Goal: Task Accomplishment & Management: Manage account settings

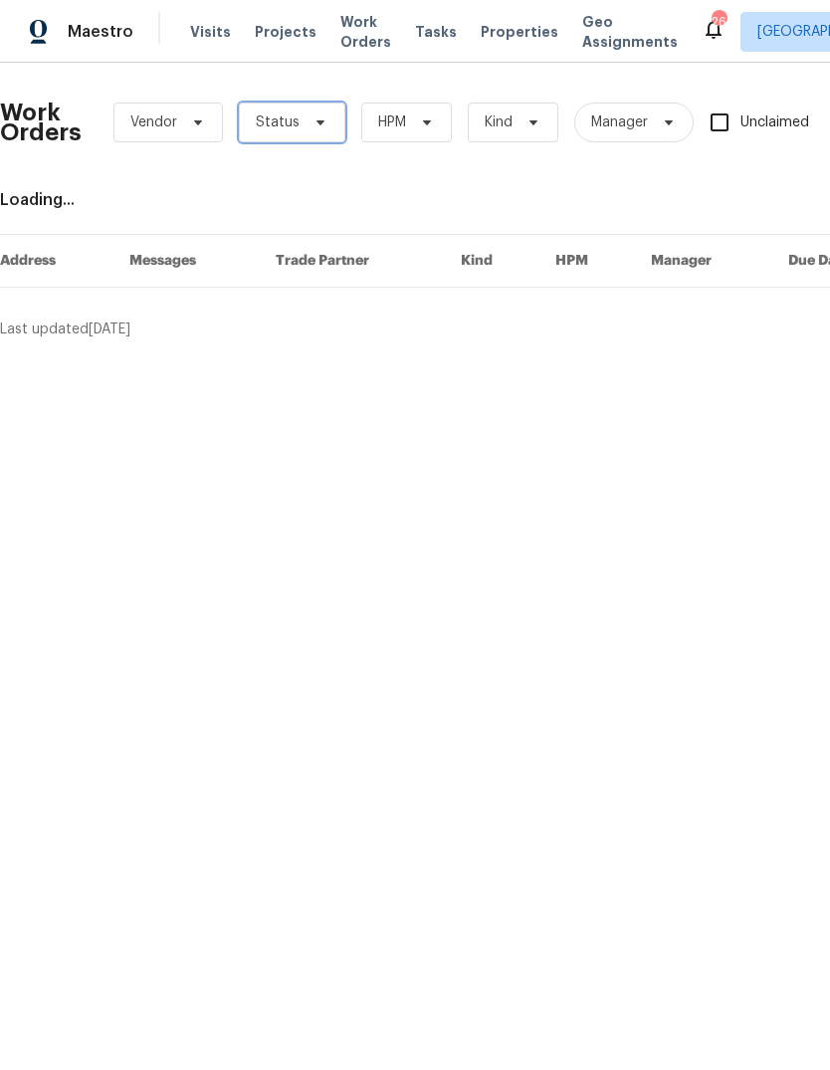
click at [327, 120] on span "Status" at bounding box center [292, 123] width 106 height 40
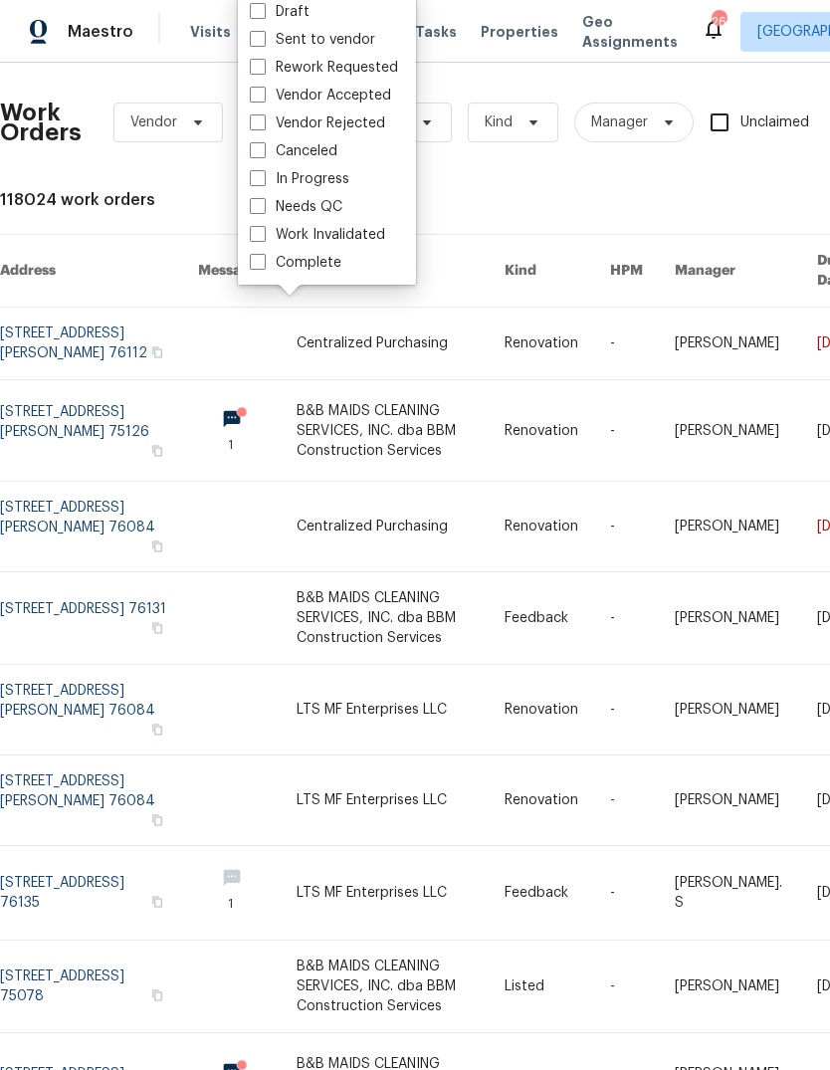
click at [338, 200] on label "Needs QC" at bounding box center [296, 207] width 93 height 20
click at [263, 200] on input "Needs QC" at bounding box center [256, 203] width 13 height 13
checkbox input "true"
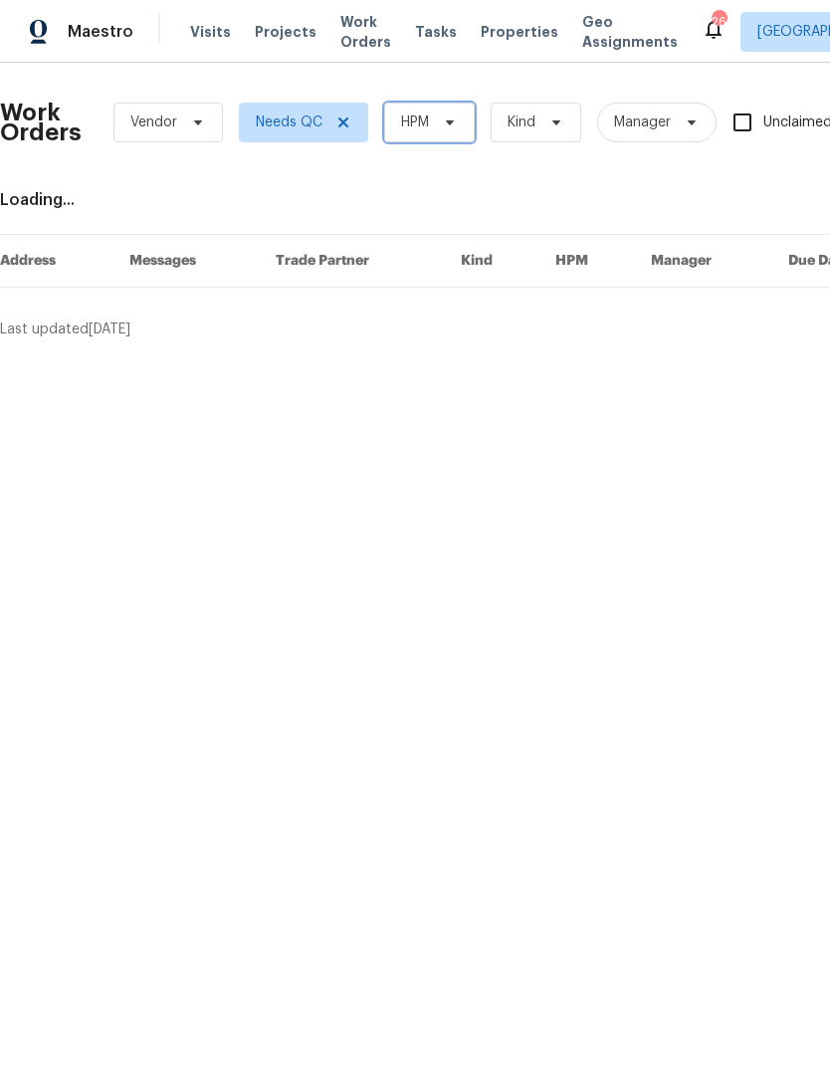
click at [460, 124] on span "HPM" at bounding box center [429, 123] width 91 height 40
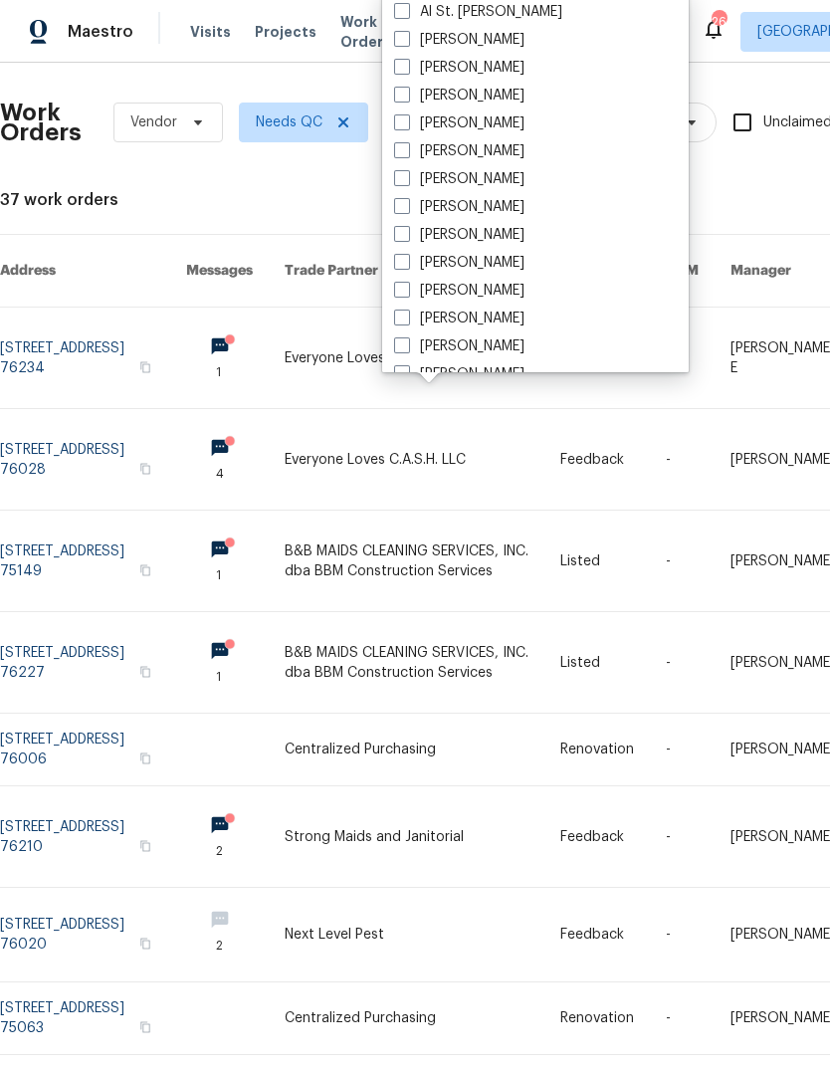
click at [492, 143] on label "[PERSON_NAME]" at bounding box center [459, 151] width 130 height 20
click at [407, 143] on input "[PERSON_NAME]" at bounding box center [400, 147] width 13 height 13
checkbox input "true"
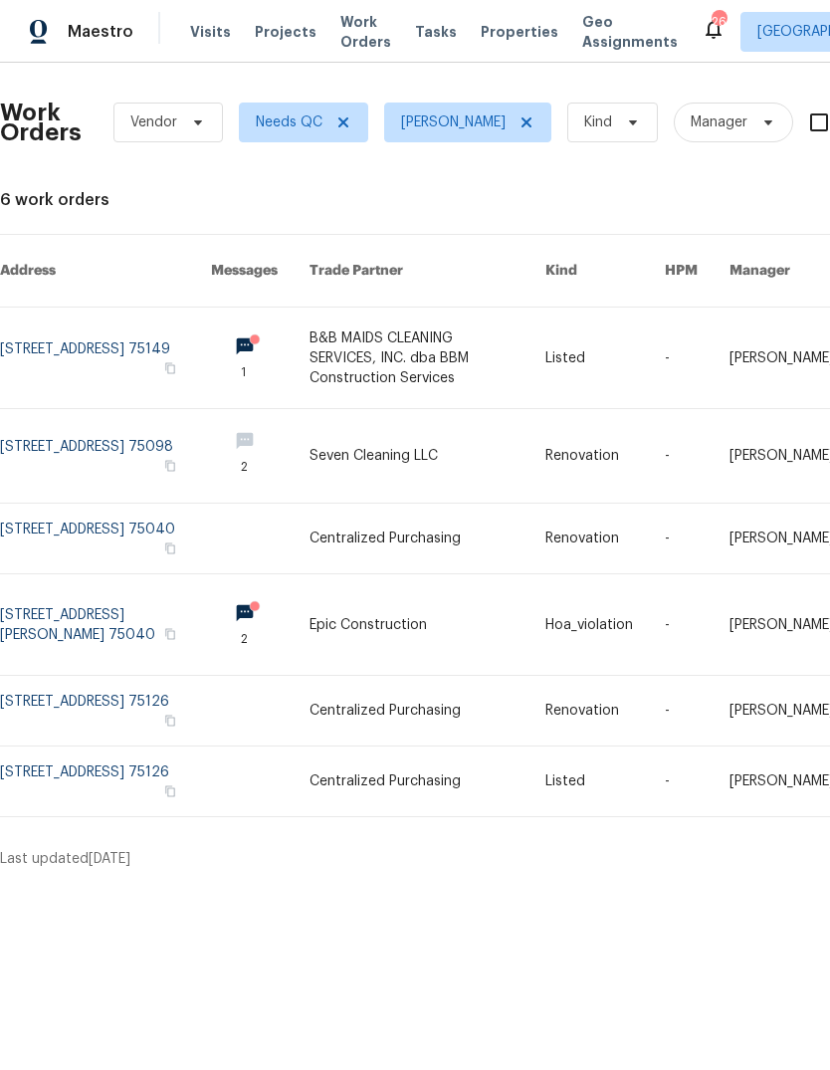
click at [46, 339] on link at bounding box center [105, 358] width 211 height 101
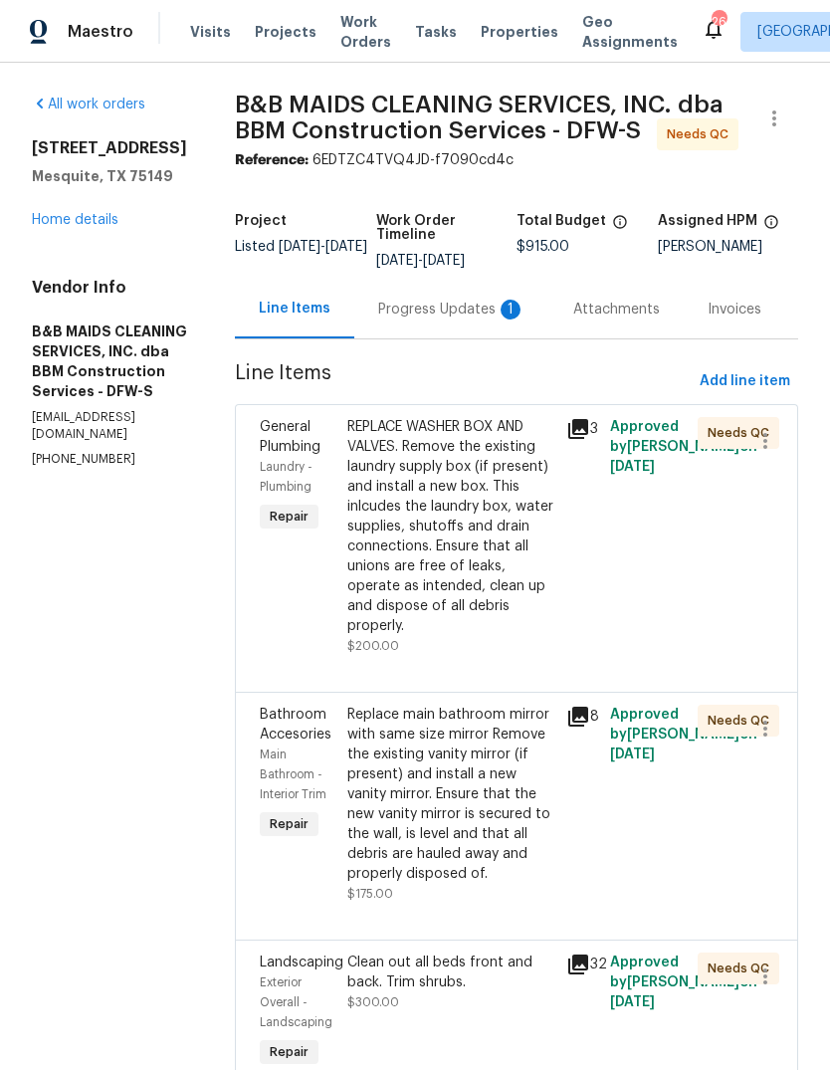
click at [451, 319] on div "Progress Updates 1" at bounding box center [451, 310] width 147 height 20
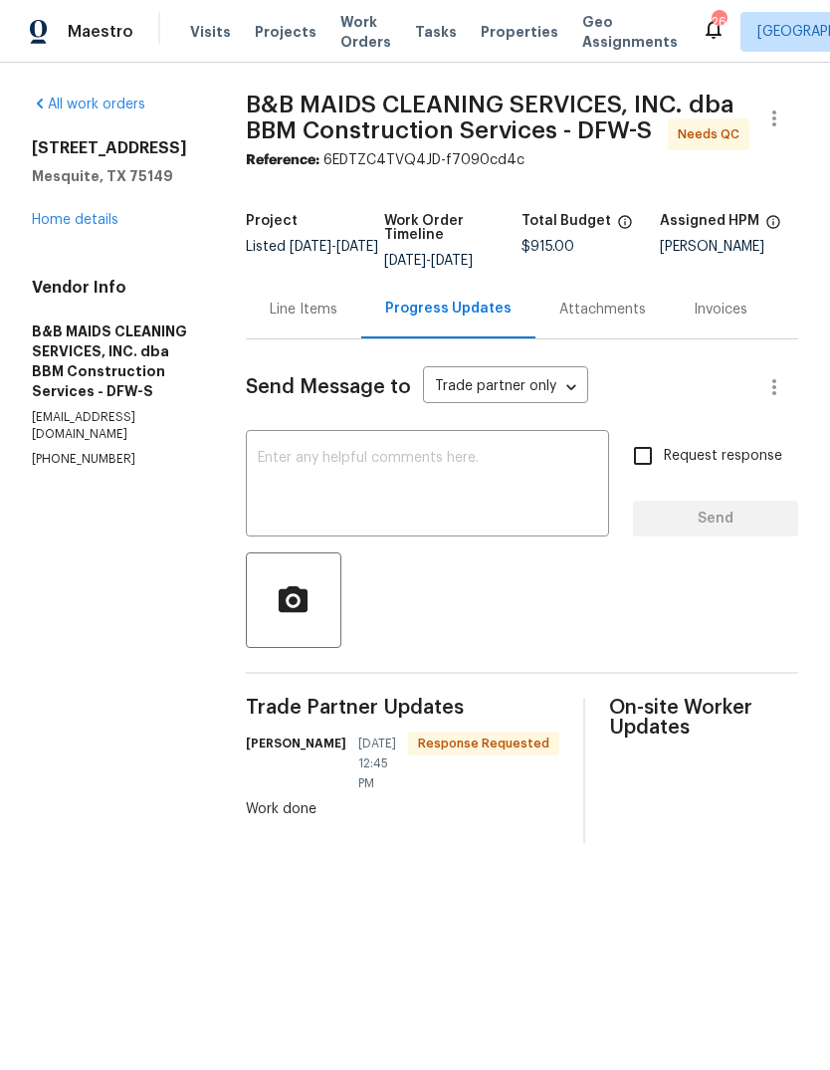
click at [53, 223] on link "Home details" at bounding box center [75, 220] width 87 height 14
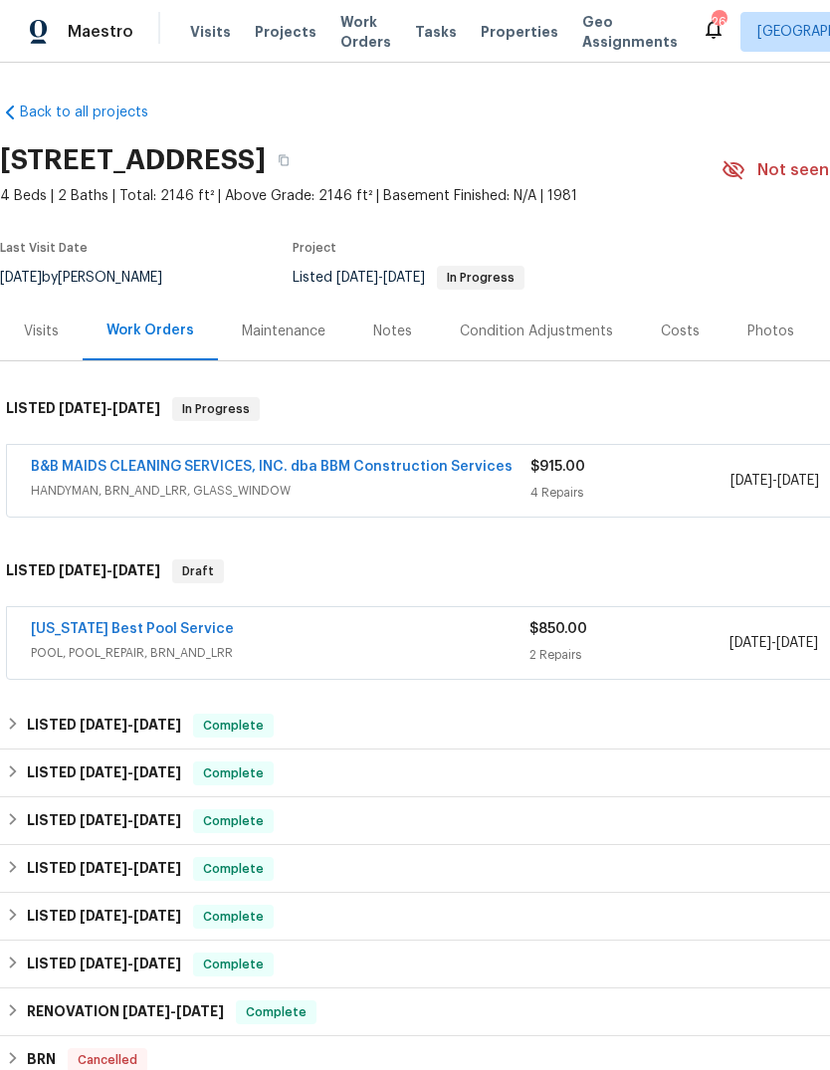
click at [464, 492] on span "HANDYMAN, BRN_AND_LRR, GLASS_WINDOW" at bounding box center [281, 491] width 500 height 20
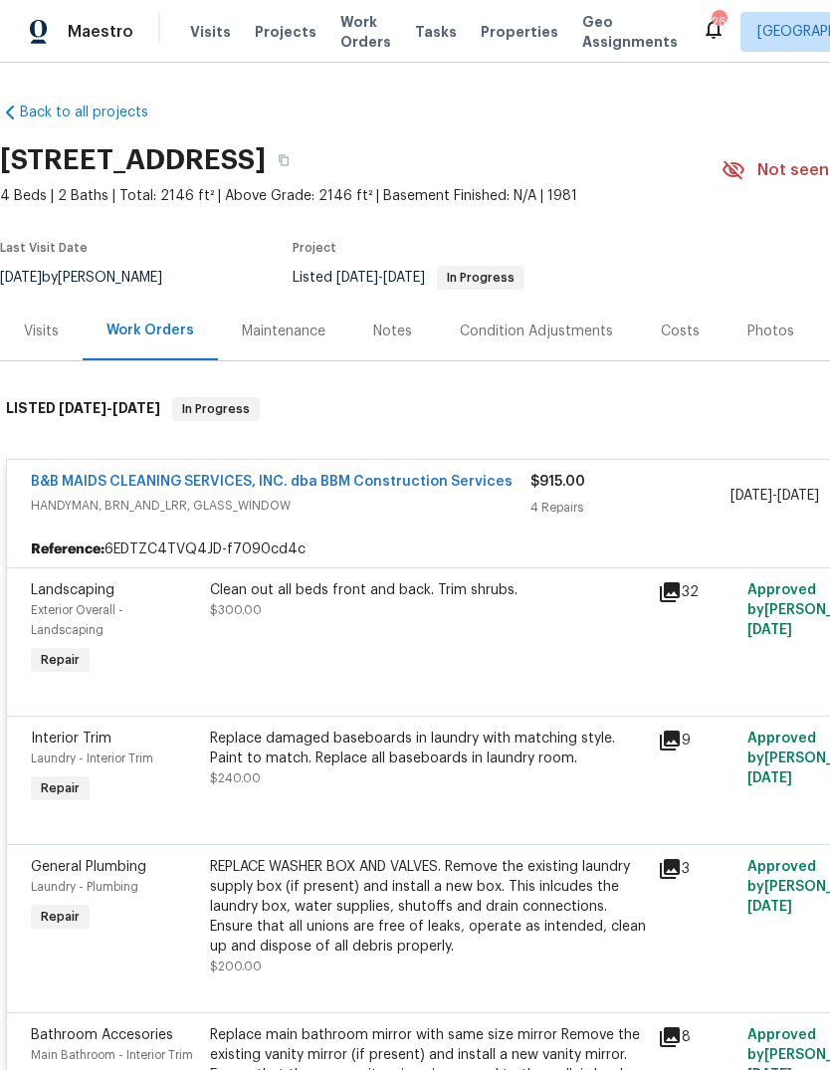
click at [498, 661] on div "Clean out all beds front and back. Trim shrubs. $300.00" at bounding box center [428, 629] width 448 height 111
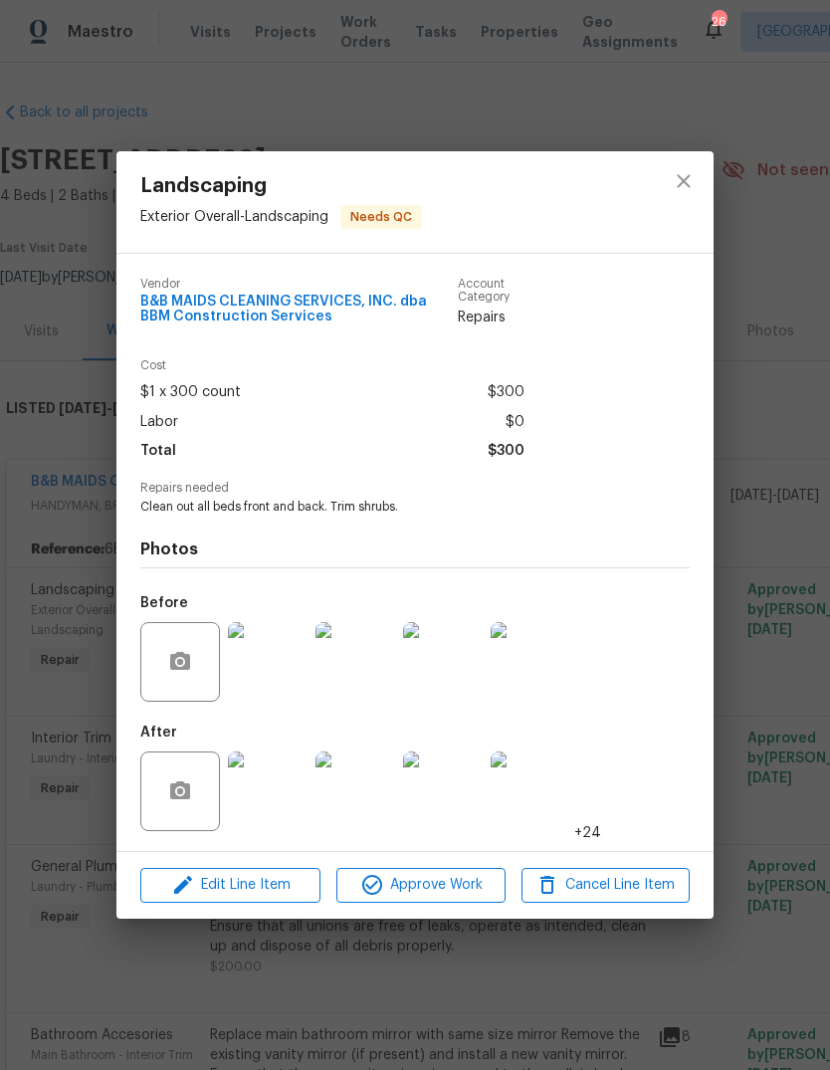
click at [299, 801] on img at bounding box center [268, 791] width 80 height 80
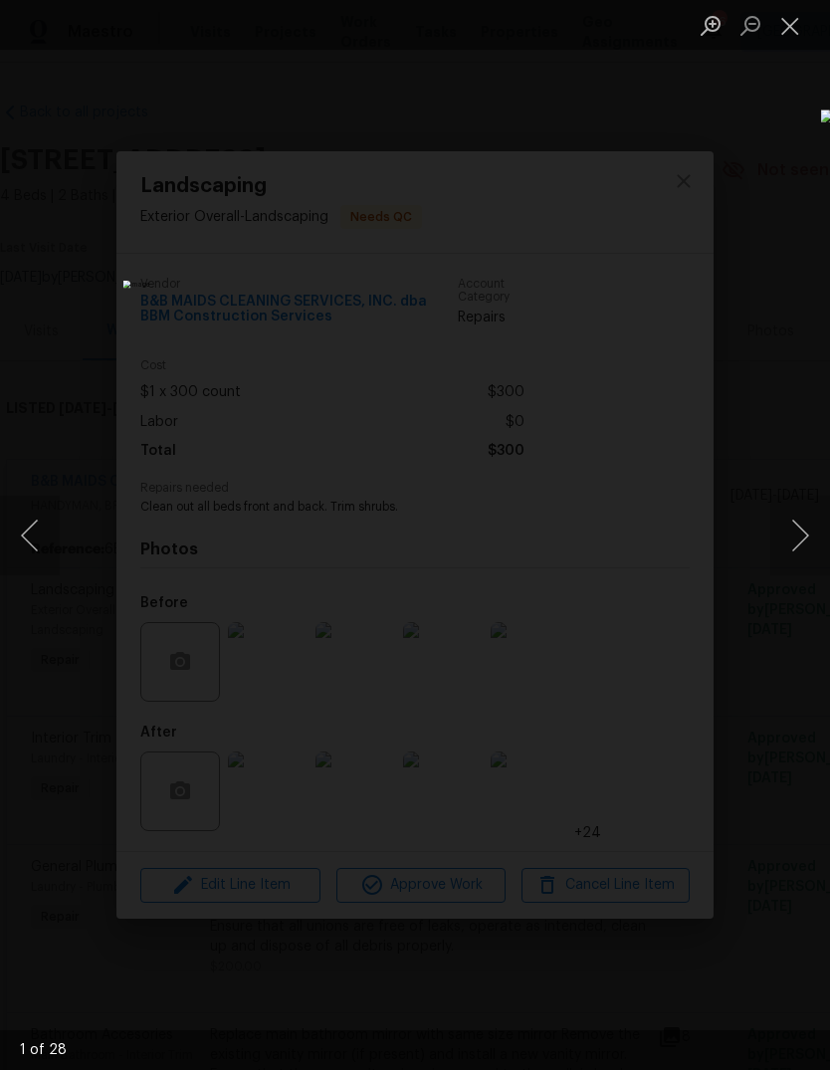
click at [786, 529] on button "Next image" at bounding box center [800, 536] width 60 height 80
click at [794, 531] on button "Next image" at bounding box center [800, 536] width 60 height 80
click at [801, 541] on button "Next image" at bounding box center [800, 536] width 60 height 80
click at [791, 535] on button "Next image" at bounding box center [800, 536] width 60 height 80
click at [791, 531] on button "Next image" at bounding box center [800, 536] width 60 height 80
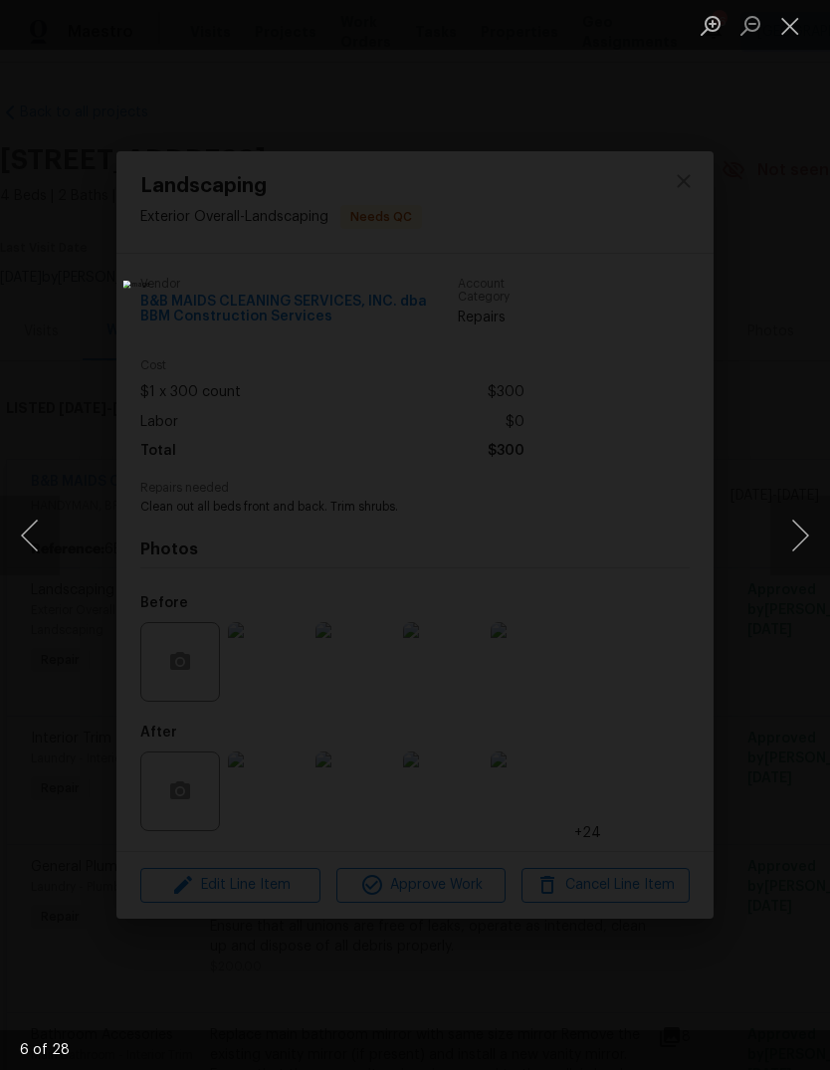
click at [794, 527] on button "Next image" at bounding box center [800, 536] width 60 height 80
click at [796, 539] on button "Next image" at bounding box center [800, 536] width 60 height 80
click at [799, 542] on button "Next image" at bounding box center [800, 536] width 60 height 80
click at [787, 23] on button "Close lightbox" at bounding box center [790, 25] width 40 height 35
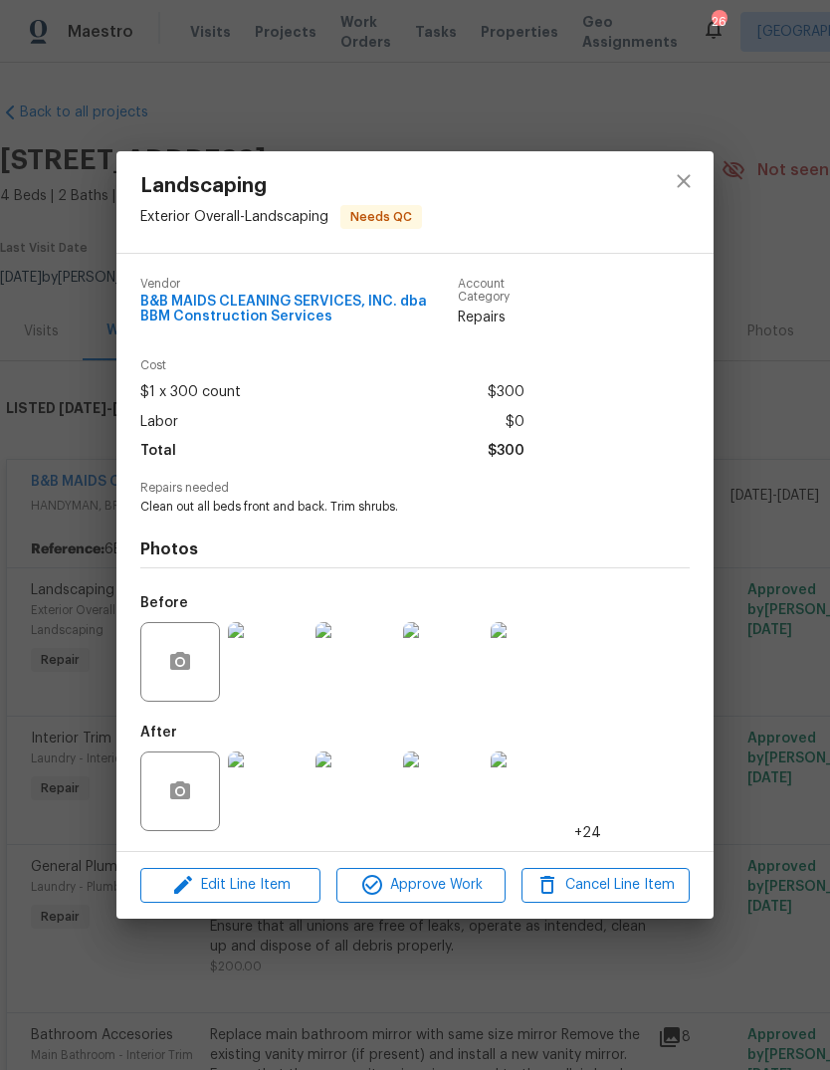
click at [546, 795] on img at bounding box center [531, 791] width 80 height 80
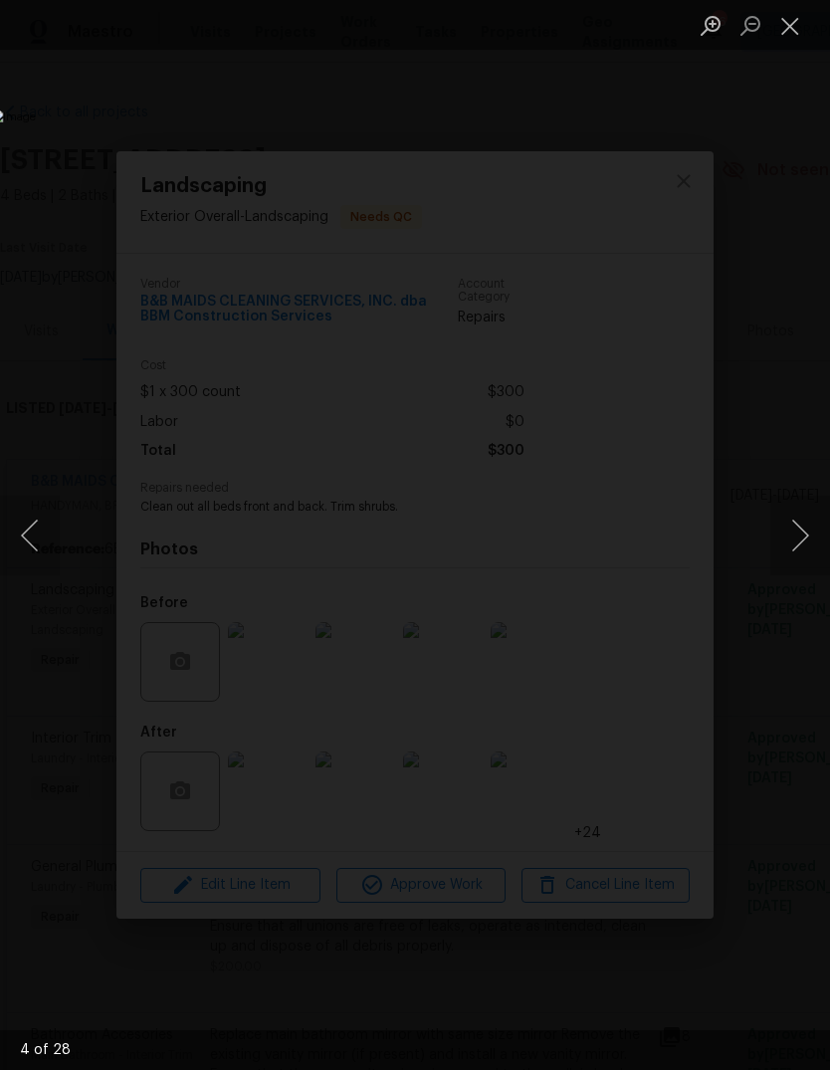
click at [796, 552] on button "Next image" at bounding box center [800, 536] width 60 height 80
click at [794, 534] on button "Next image" at bounding box center [800, 536] width 60 height 80
click at [801, 537] on button "Next image" at bounding box center [800, 536] width 60 height 80
click at [796, 541] on button "Next image" at bounding box center [800, 536] width 60 height 80
click at [798, 540] on button "Next image" at bounding box center [800, 536] width 60 height 80
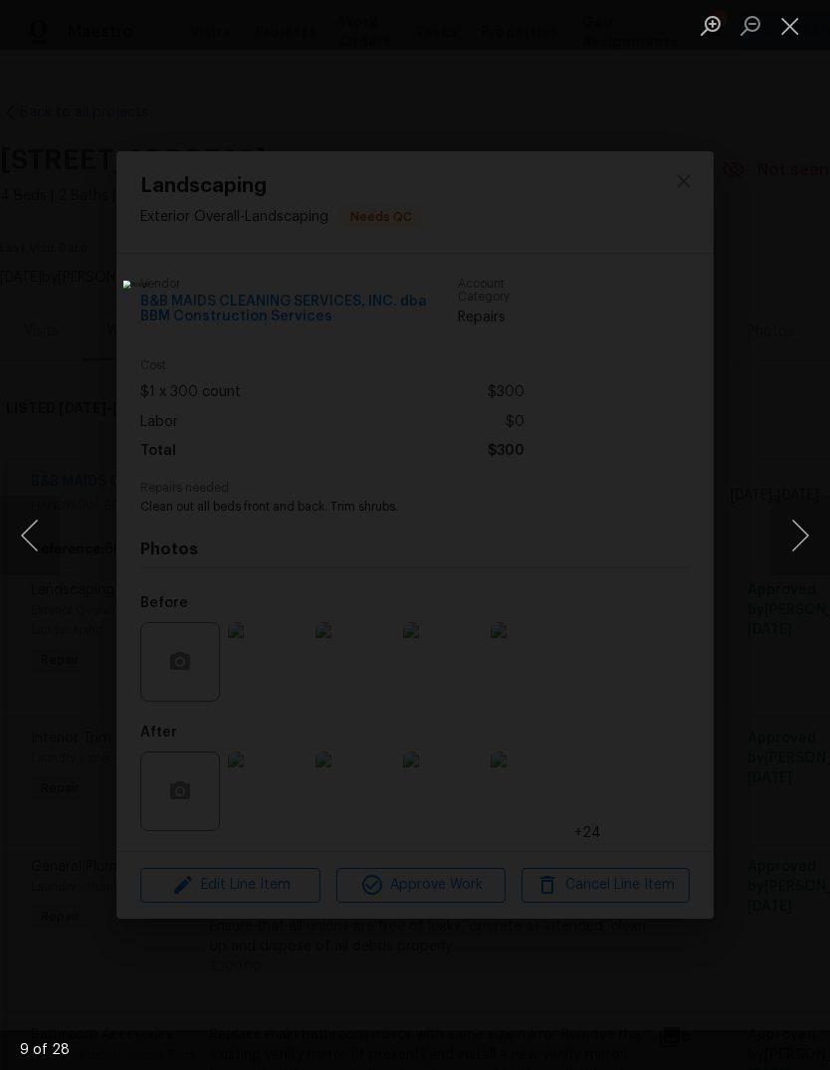
click at [801, 541] on button "Next image" at bounding box center [800, 536] width 60 height 80
click at [803, 543] on button "Next image" at bounding box center [800, 536] width 60 height 80
click at [801, 545] on button "Next image" at bounding box center [800, 536] width 60 height 80
click at [798, 543] on button "Next image" at bounding box center [800, 536] width 60 height 80
click at [799, 545] on button "Next image" at bounding box center [800, 536] width 60 height 80
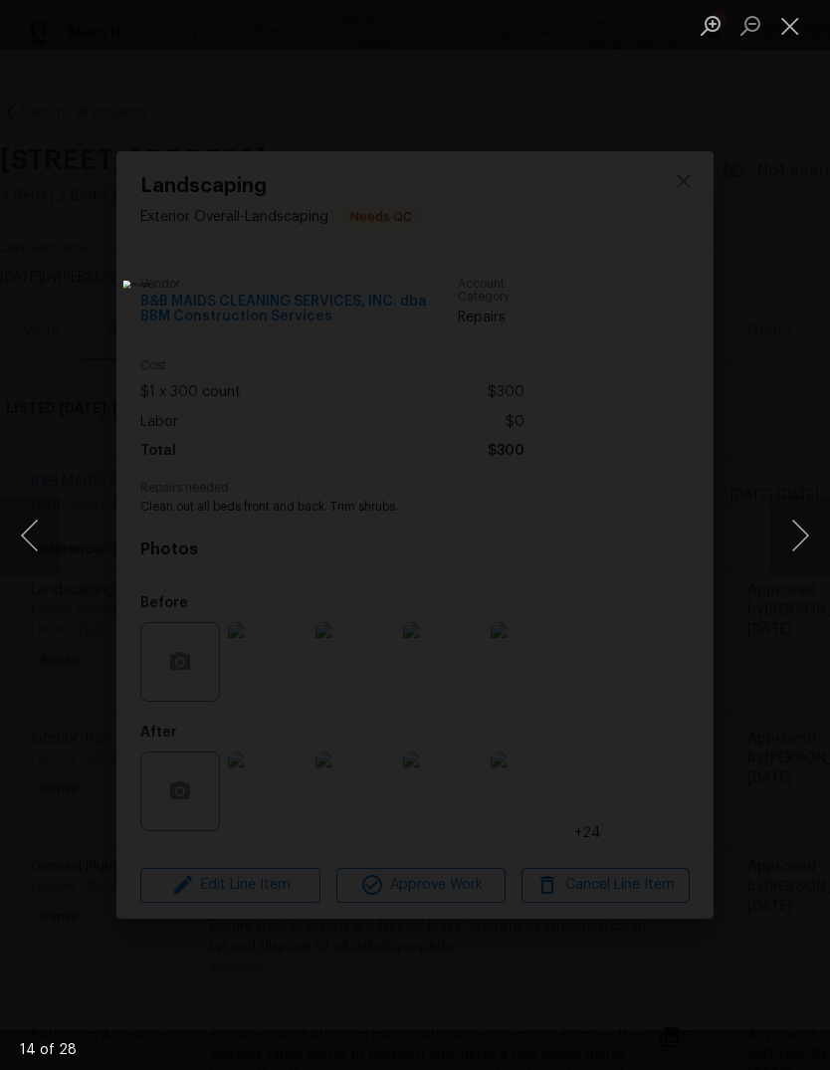
click at [800, 548] on button "Next image" at bounding box center [800, 536] width 60 height 80
click at [797, 549] on button "Next image" at bounding box center [800, 536] width 60 height 80
click at [796, 547] on button "Next image" at bounding box center [800, 536] width 60 height 80
click at [800, 546] on button "Next image" at bounding box center [800, 536] width 60 height 80
click at [798, 547] on button "Next image" at bounding box center [800, 536] width 60 height 80
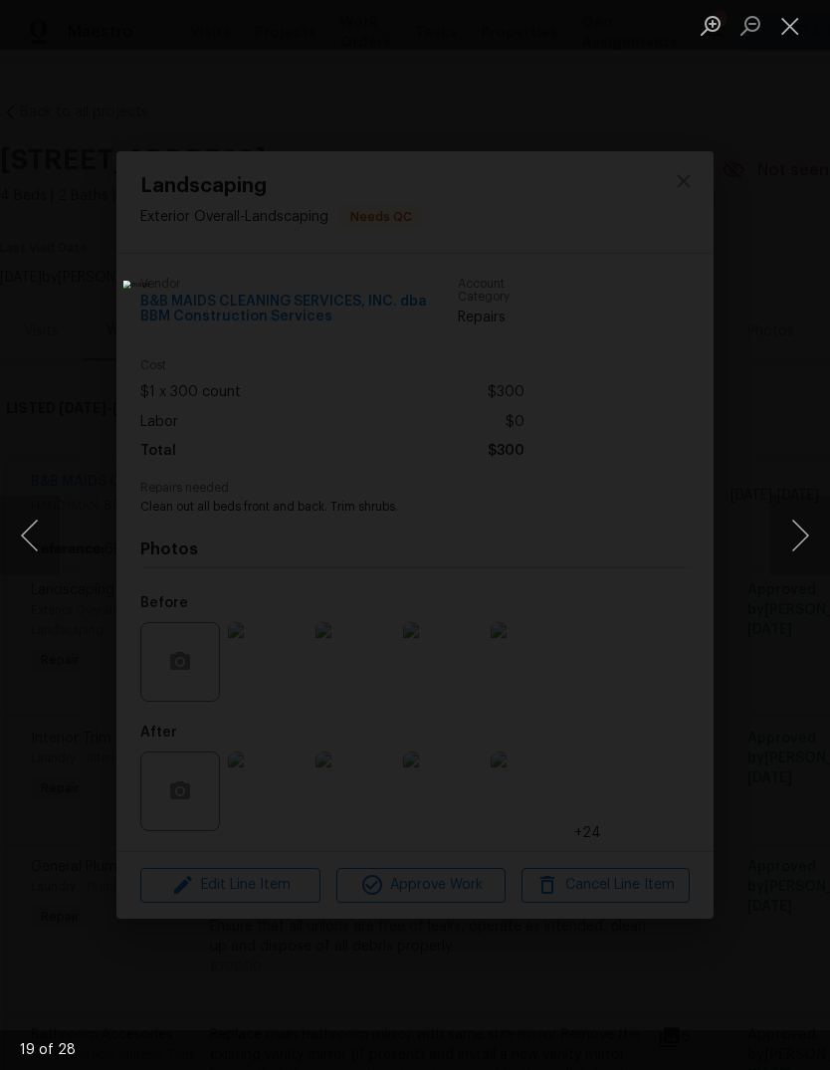
click at [799, 546] on button "Next image" at bounding box center [800, 536] width 60 height 80
click at [799, 545] on button "Next image" at bounding box center [800, 536] width 60 height 80
click at [791, 552] on button "Next image" at bounding box center [800, 536] width 60 height 80
click at [799, 546] on button "Next image" at bounding box center [800, 536] width 60 height 80
click at [806, 544] on button "Next image" at bounding box center [800, 536] width 60 height 80
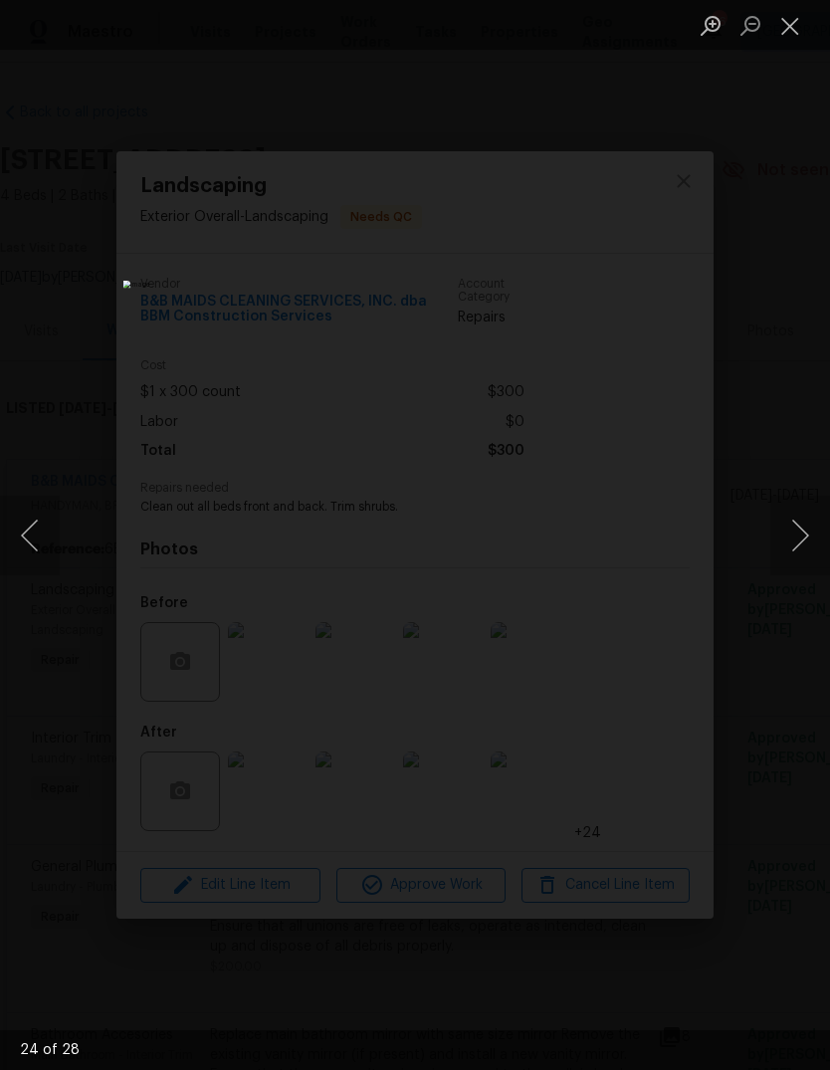
click at [802, 548] on button "Next image" at bounding box center [800, 536] width 60 height 80
click at [786, 30] on button "Close lightbox" at bounding box center [790, 25] width 40 height 35
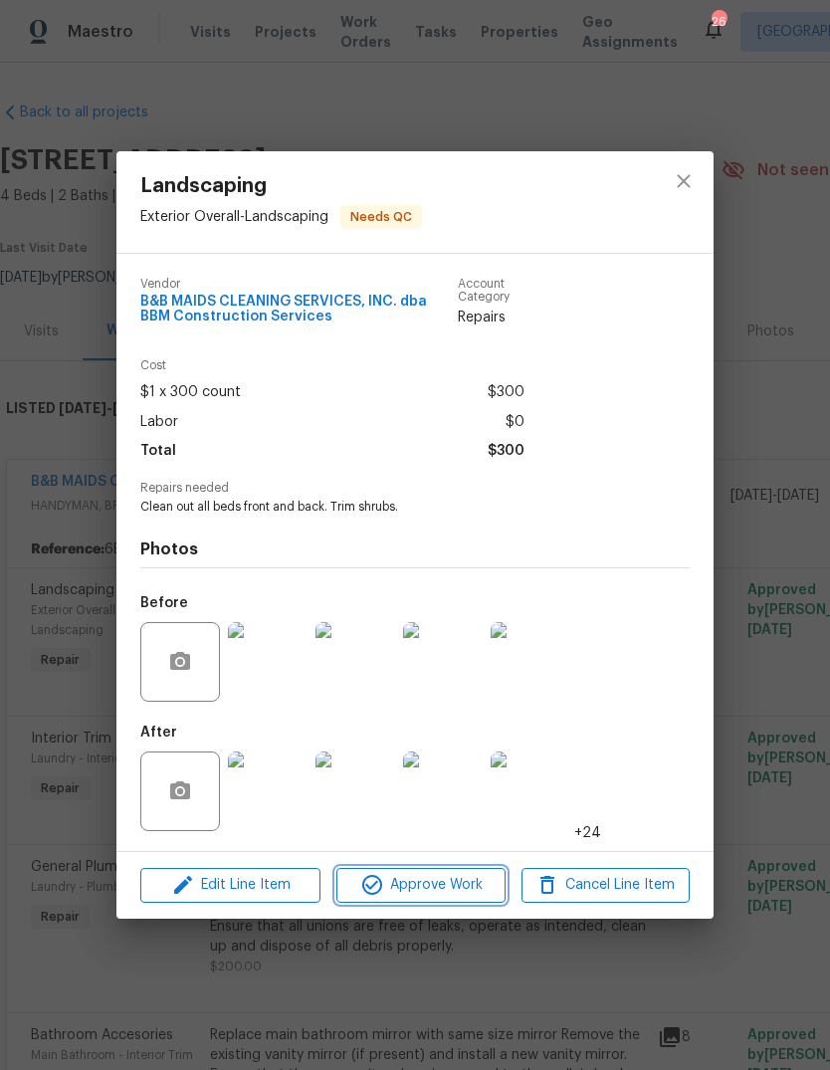
click at [463, 880] on span "Approve Work" at bounding box center [420, 885] width 156 height 25
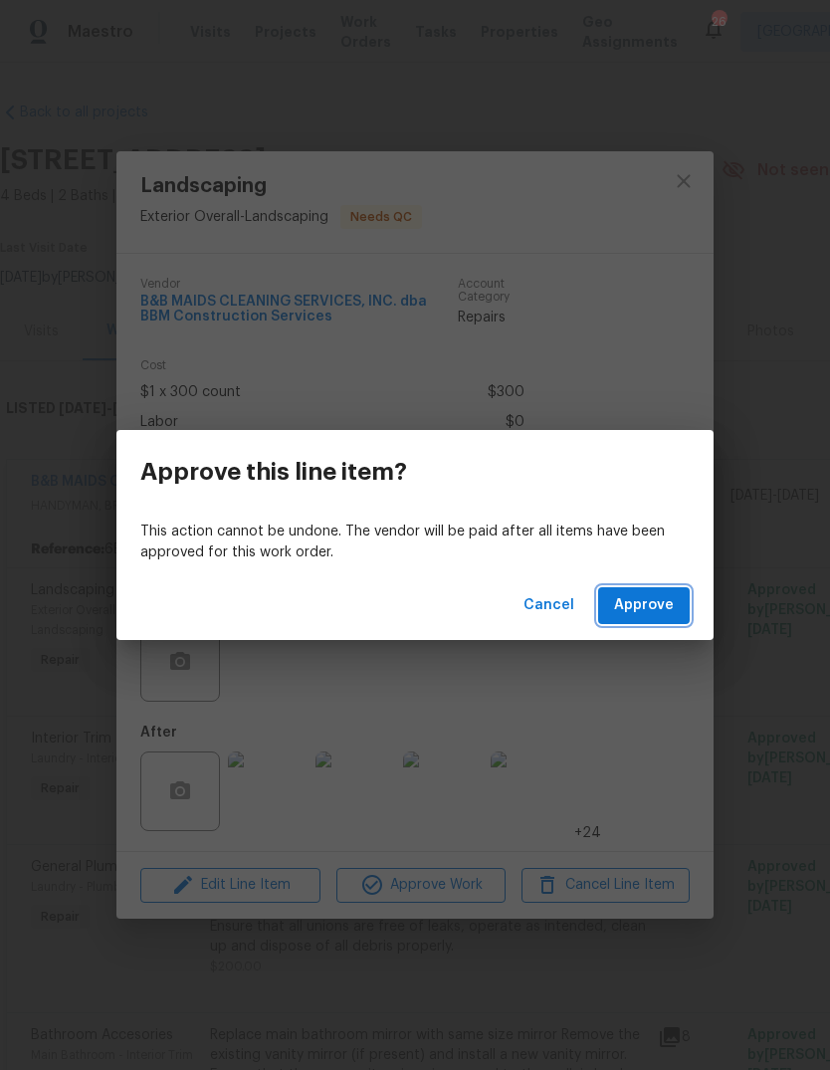
click at [647, 613] on span "Approve" at bounding box center [644, 605] width 60 height 25
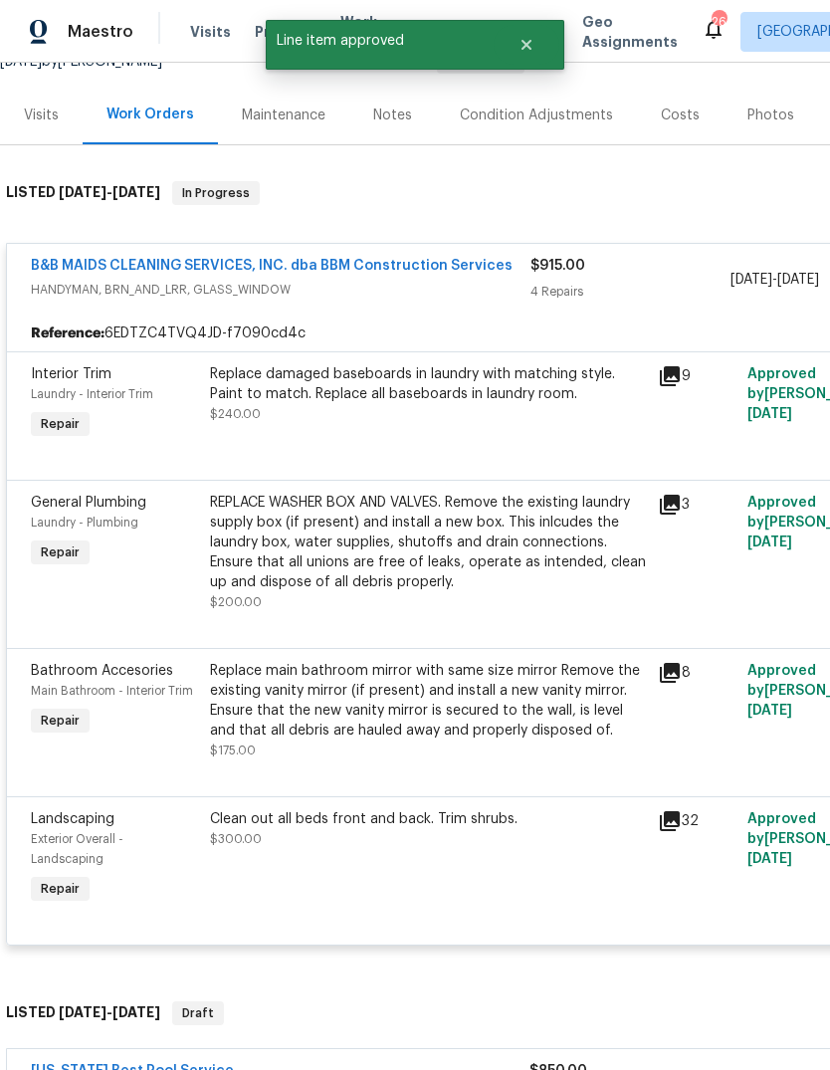
scroll to position [217, 0]
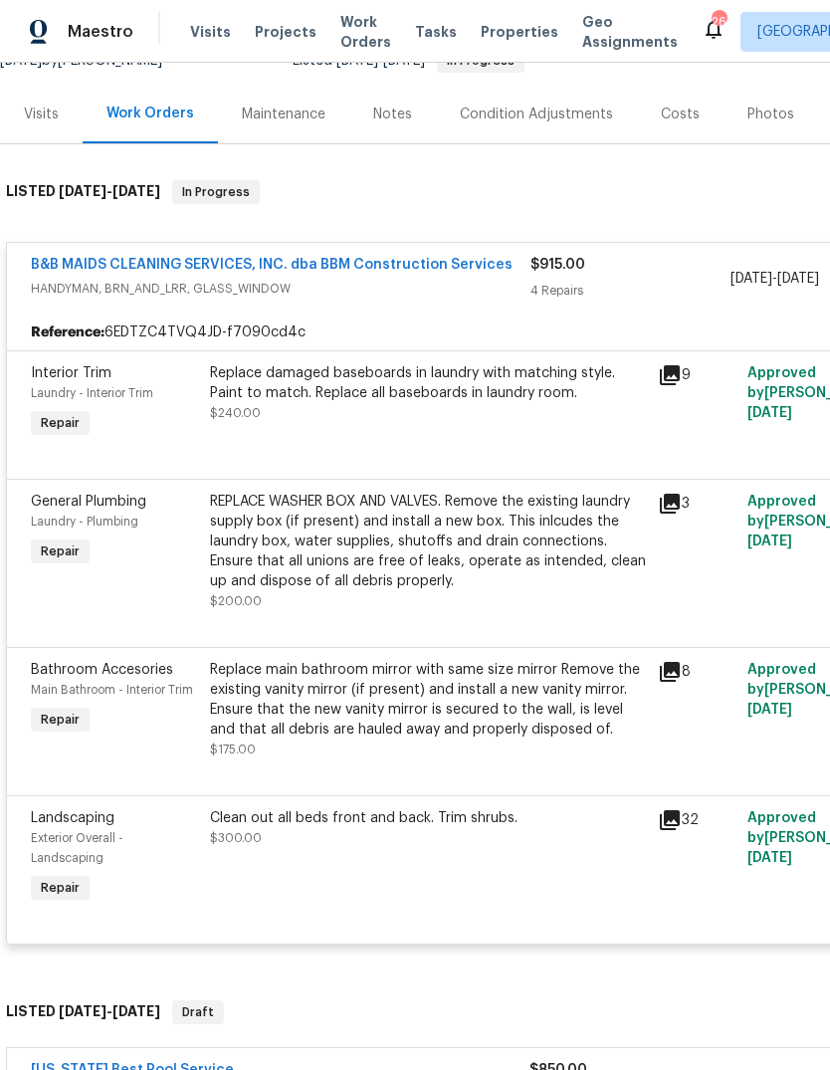
click at [305, 422] on div "Replace damaged baseboards in laundry with matching style. Paint to match. Repl…" at bounding box center [428, 393] width 436 height 60
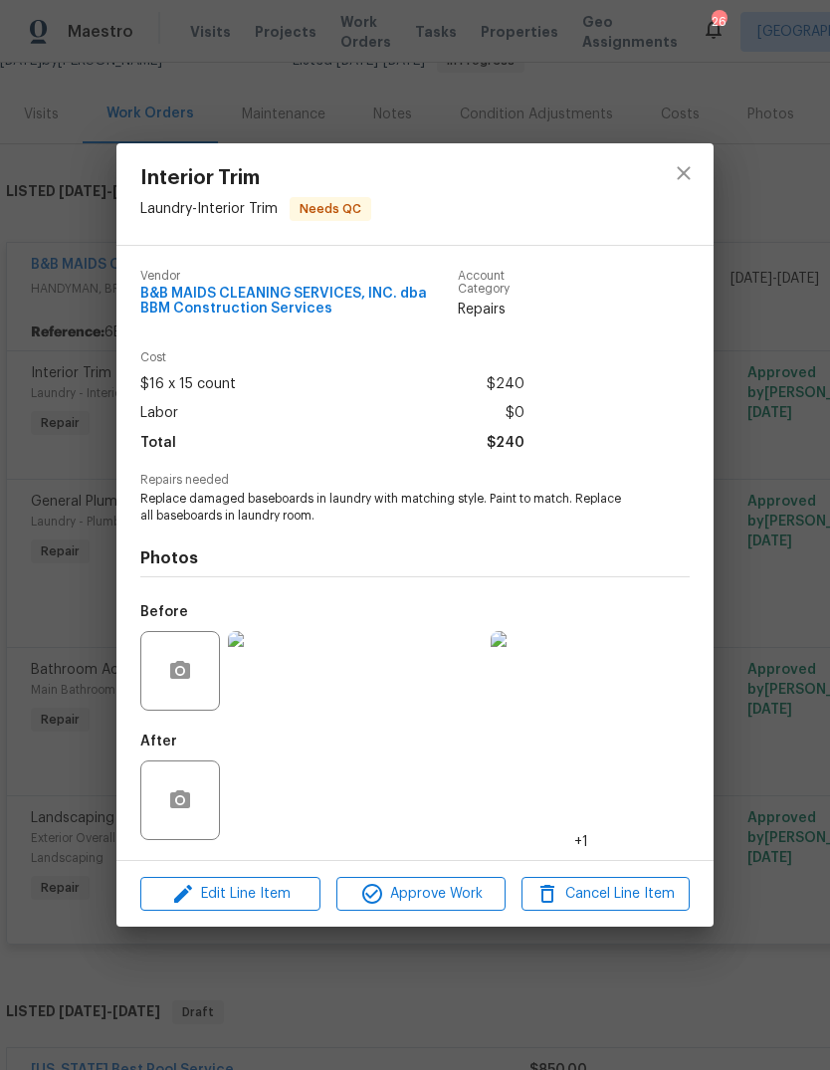
click at [259, 810] on img at bounding box center [268, 800] width 80 height 80
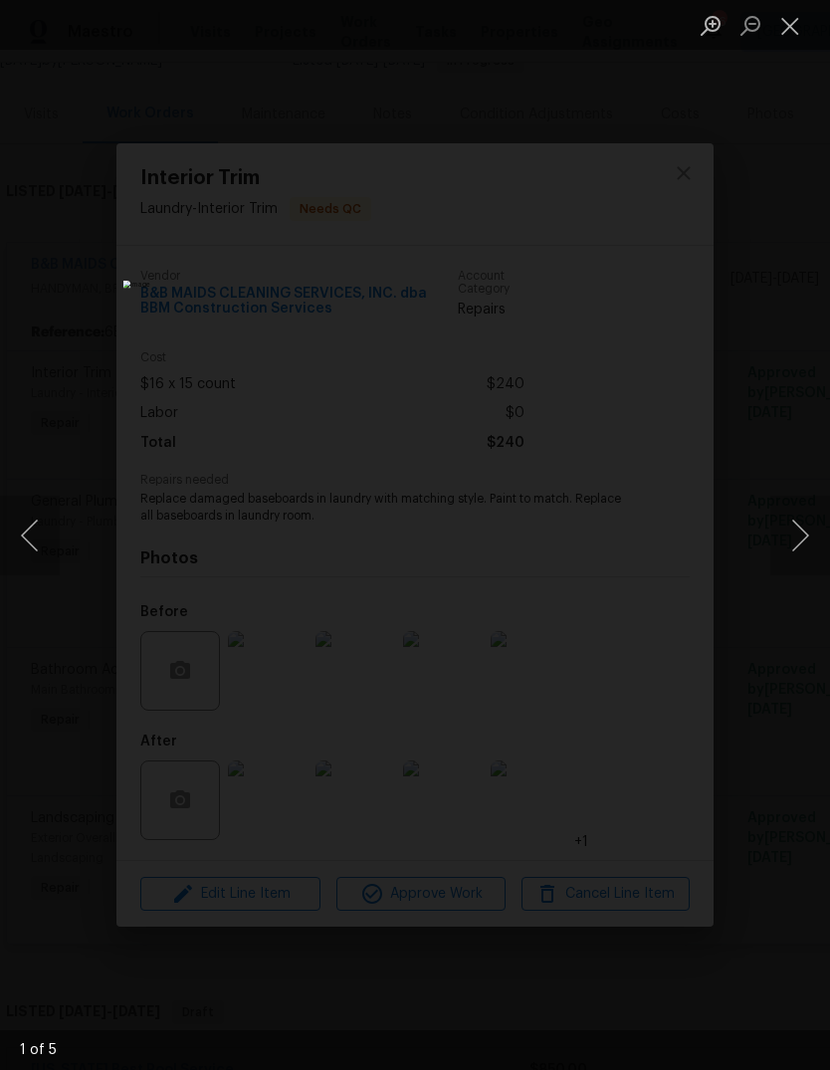
click at [798, 542] on button "Next image" at bounding box center [800, 536] width 60 height 80
click at [799, 541] on button "Next image" at bounding box center [800, 536] width 60 height 80
click at [796, 546] on button "Next image" at bounding box center [800, 536] width 60 height 80
click at [795, 552] on button "Next image" at bounding box center [800, 536] width 60 height 80
click at [785, 29] on button "Close lightbox" at bounding box center [790, 25] width 40 height 35
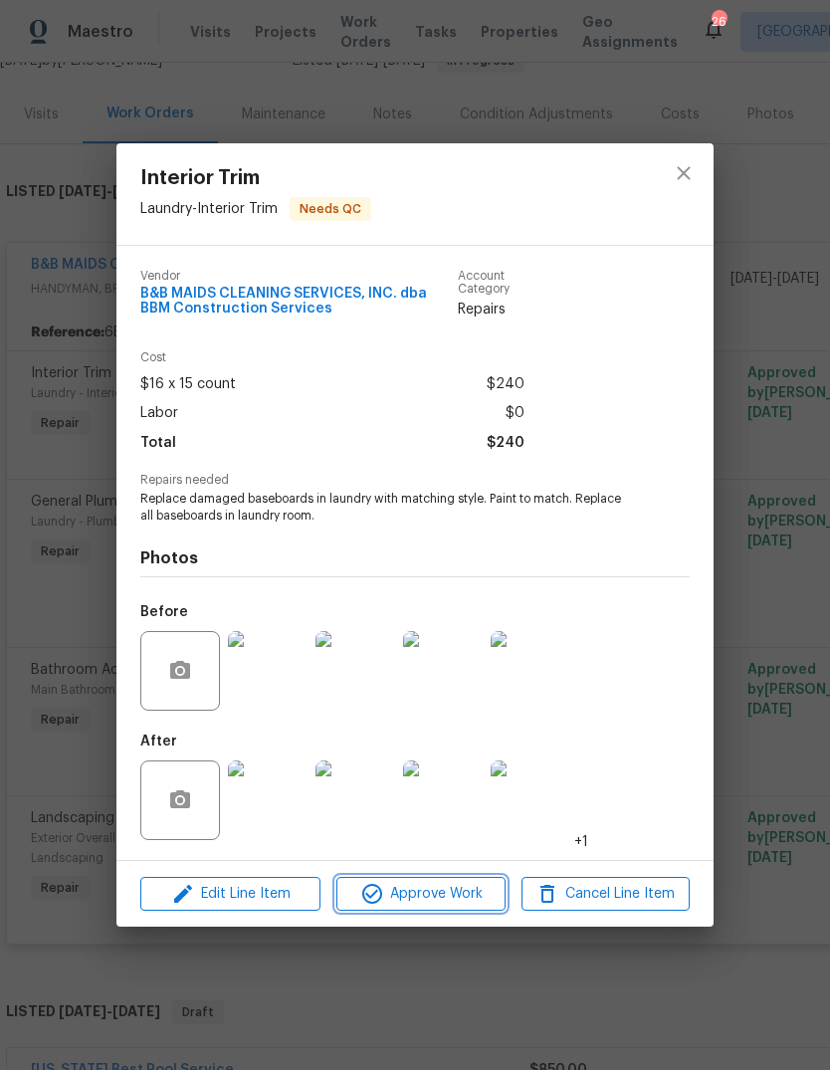
click at [448, 903] on span "Approve Work" at bounding box center [420, 894] width 156 height 25
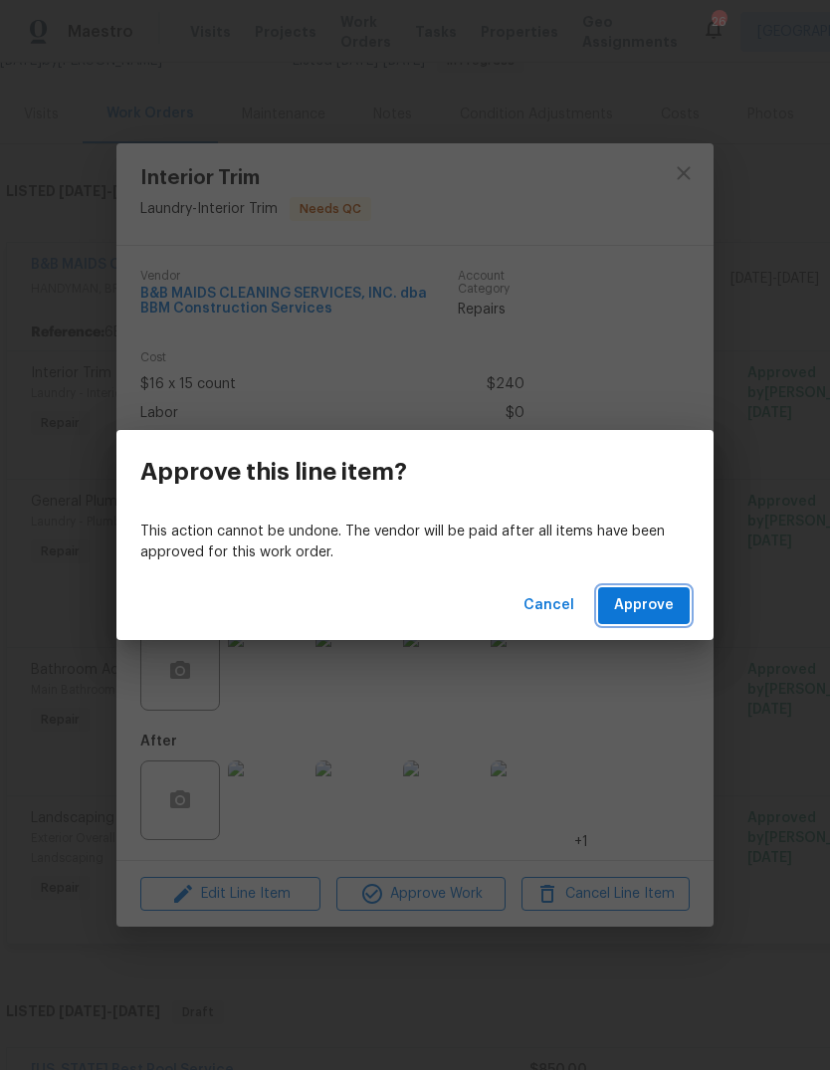
click at [671, 604] on span "Approve" at bounding box center [644, 605] width 60 height 25
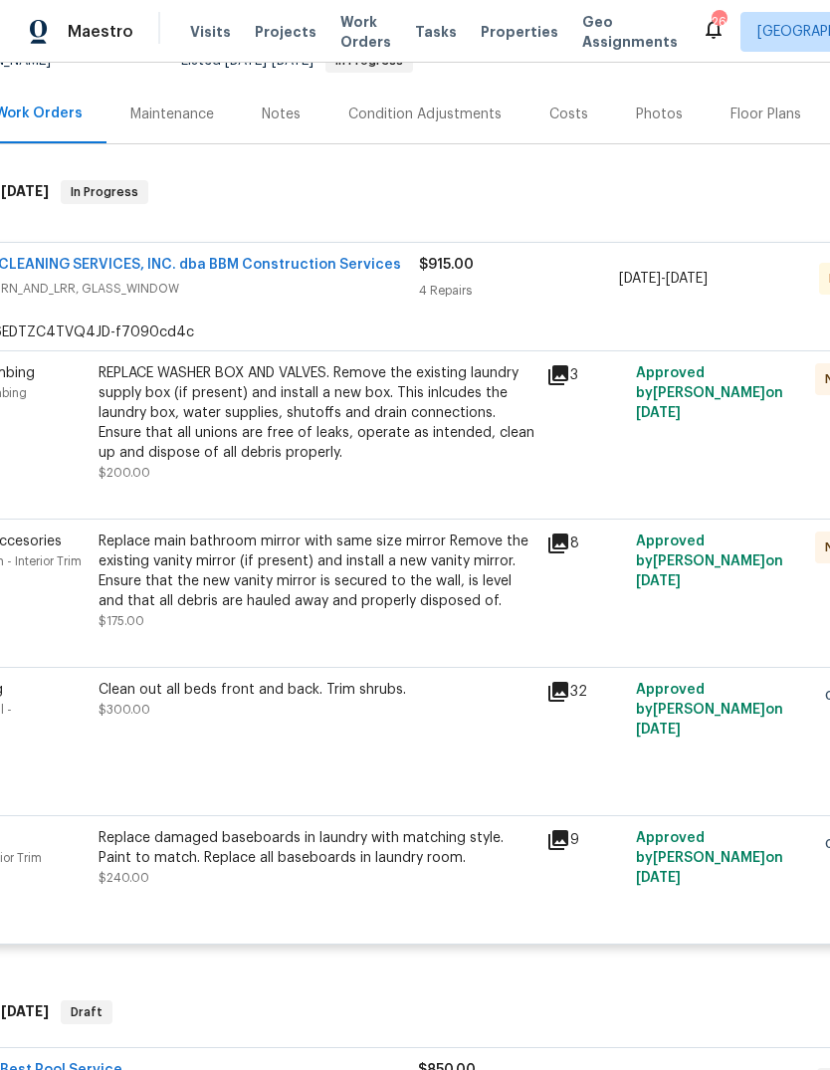
scroll to position [209, 98]
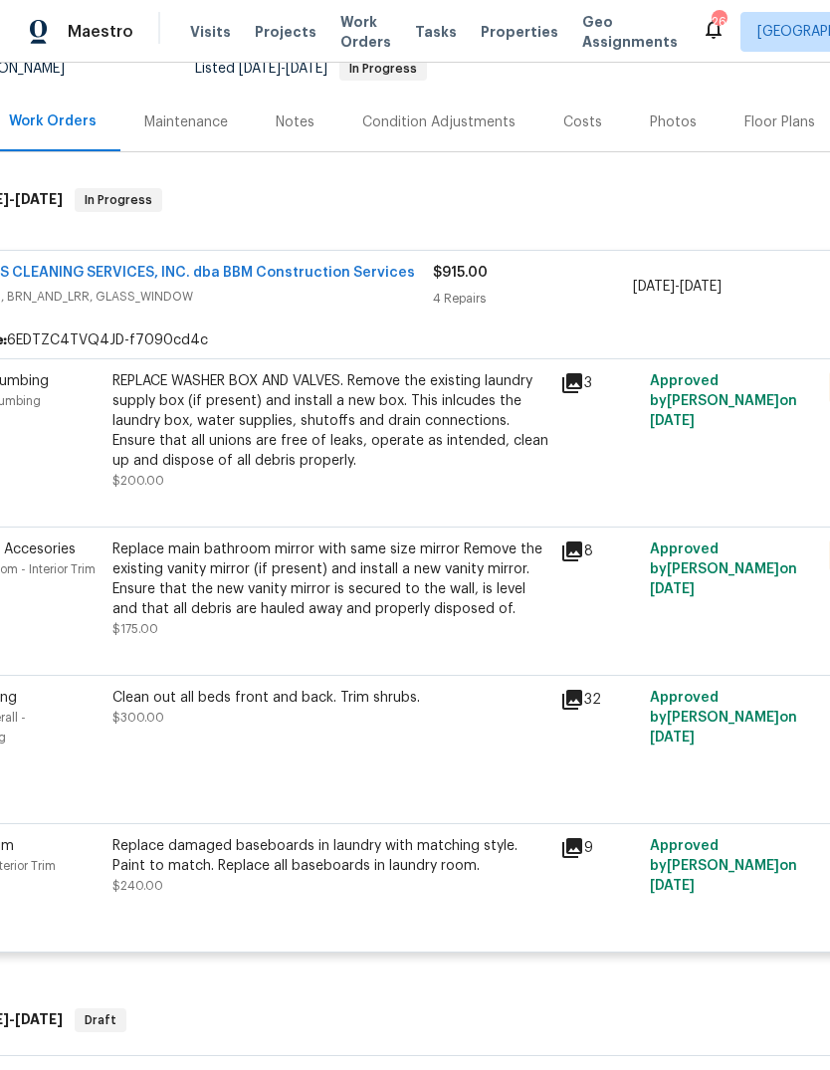
click at [106, 473] on div "REPLACE WASHER BOX AND VALVES. Remove the existing laundry supply box (if prese…" at bounding box center [330, 430] width 448 height 131
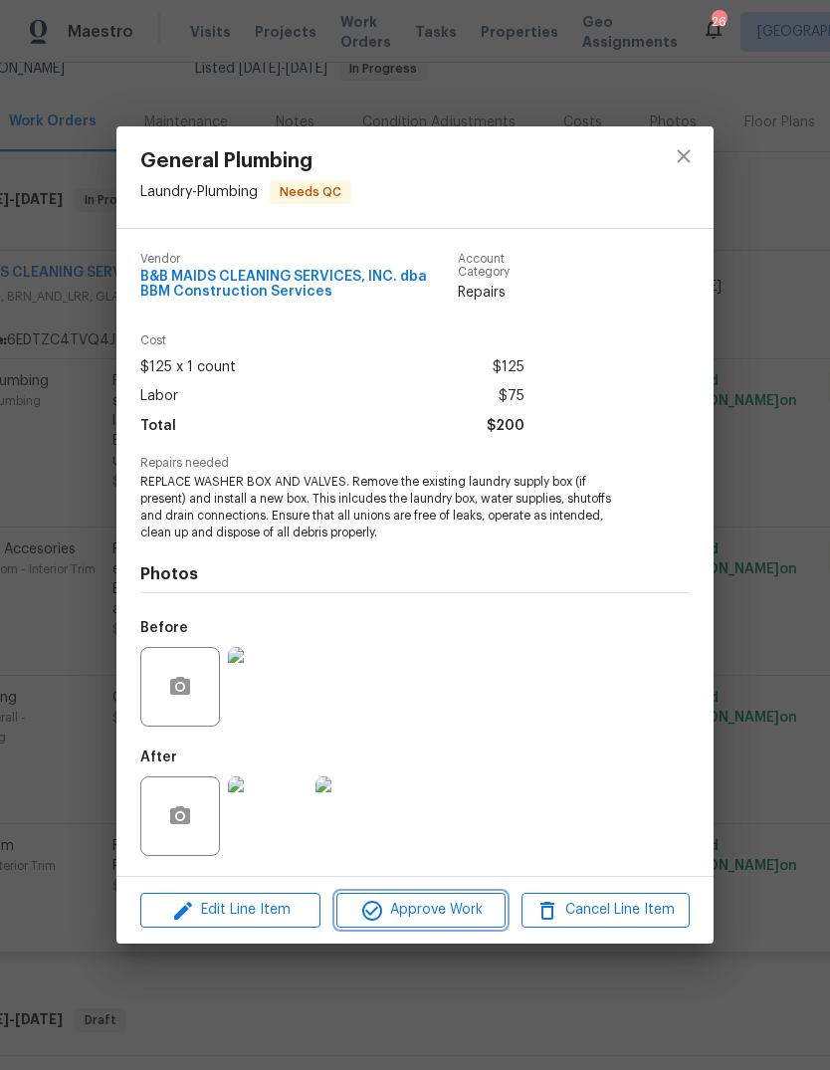
click at [477, 915] on span "Approve Work" at bounding box center [420, 910] width 156 height 25
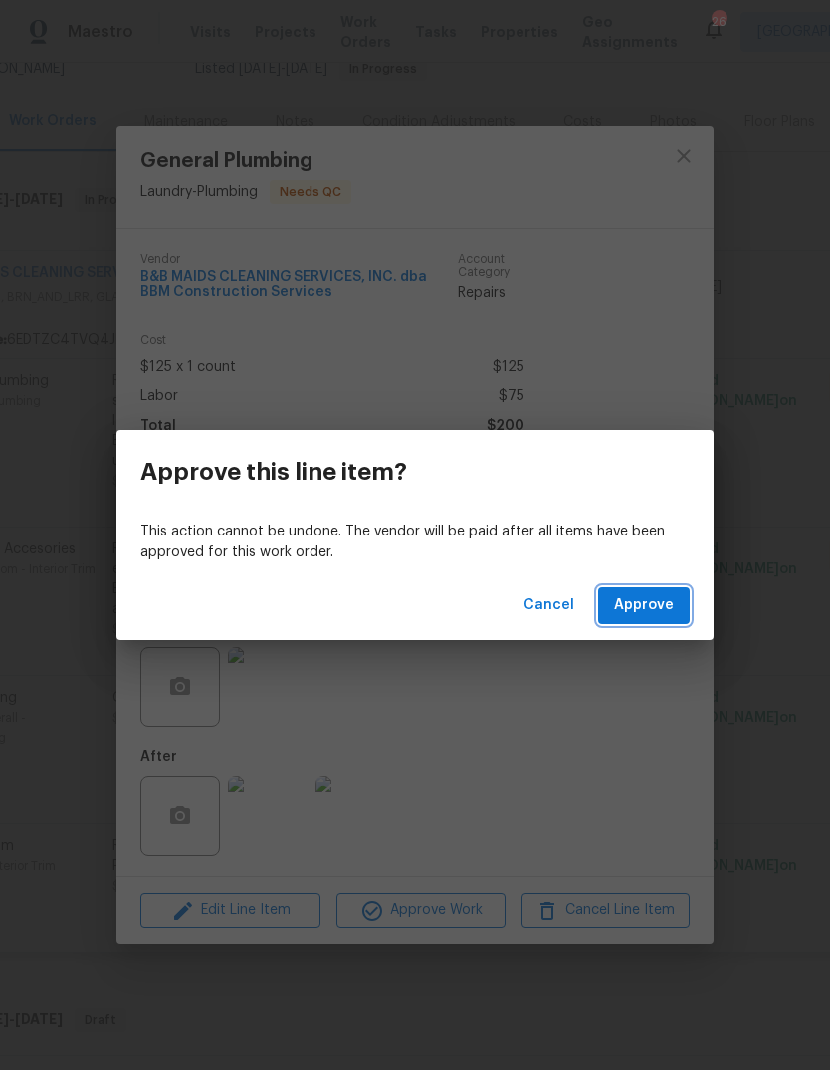
click at [665, 607] on span "Approve" at bounding box center [644, 605] width 60 height 25
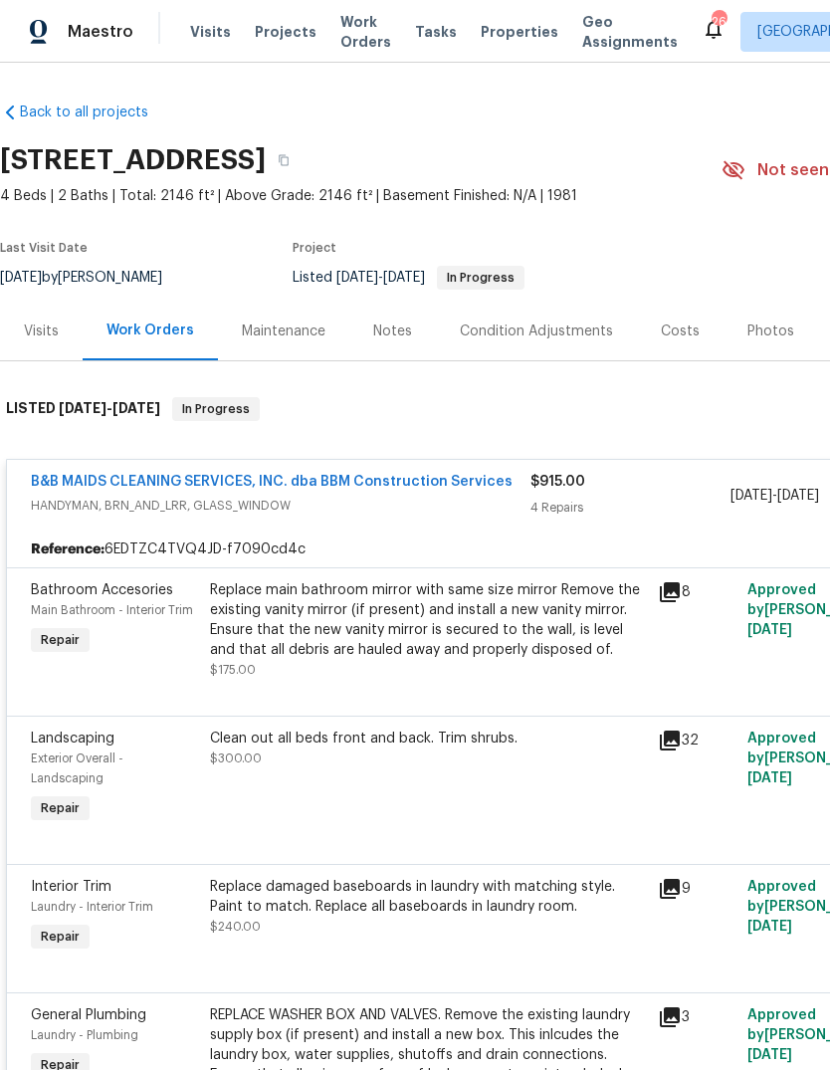
scroll to position [0, 0]
click at [592, 648] on div "Replace main bathroom mirror with same size mirror Remove the existing vanity m…" at bounding box center [428, 620] width 436 height 80
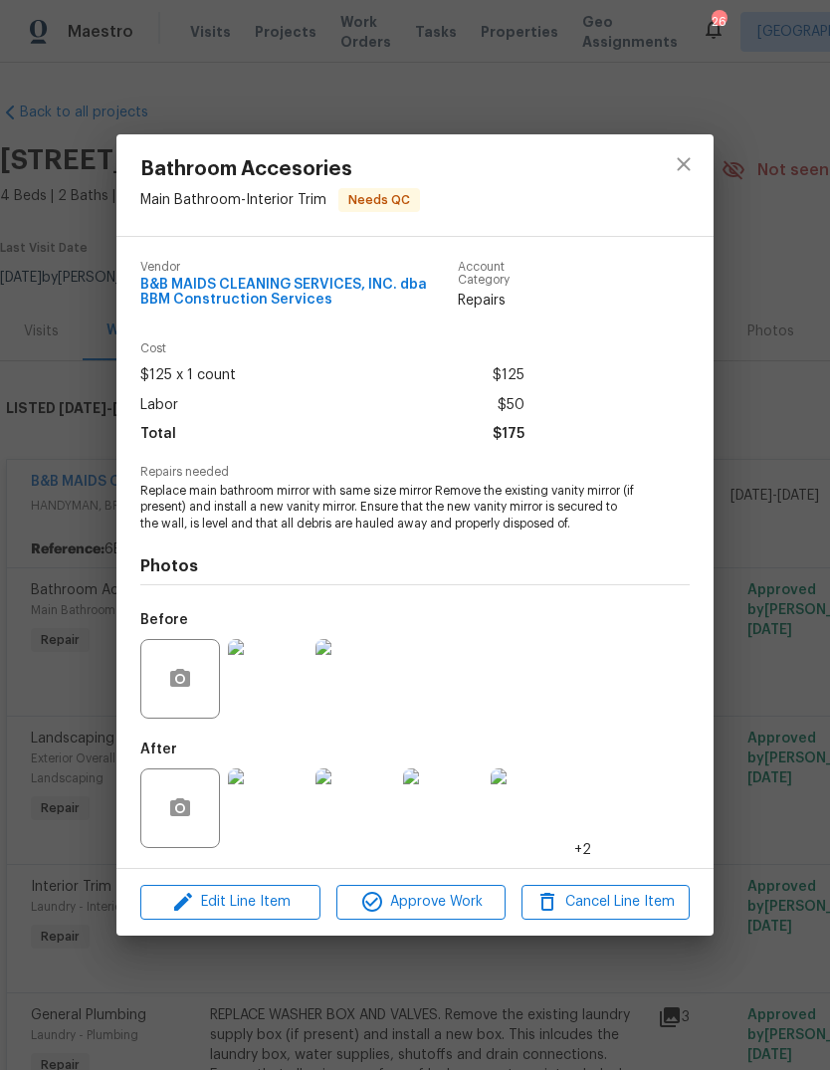
click at [254, 803] on img at bounding box center [268, 808] width 80 height 80
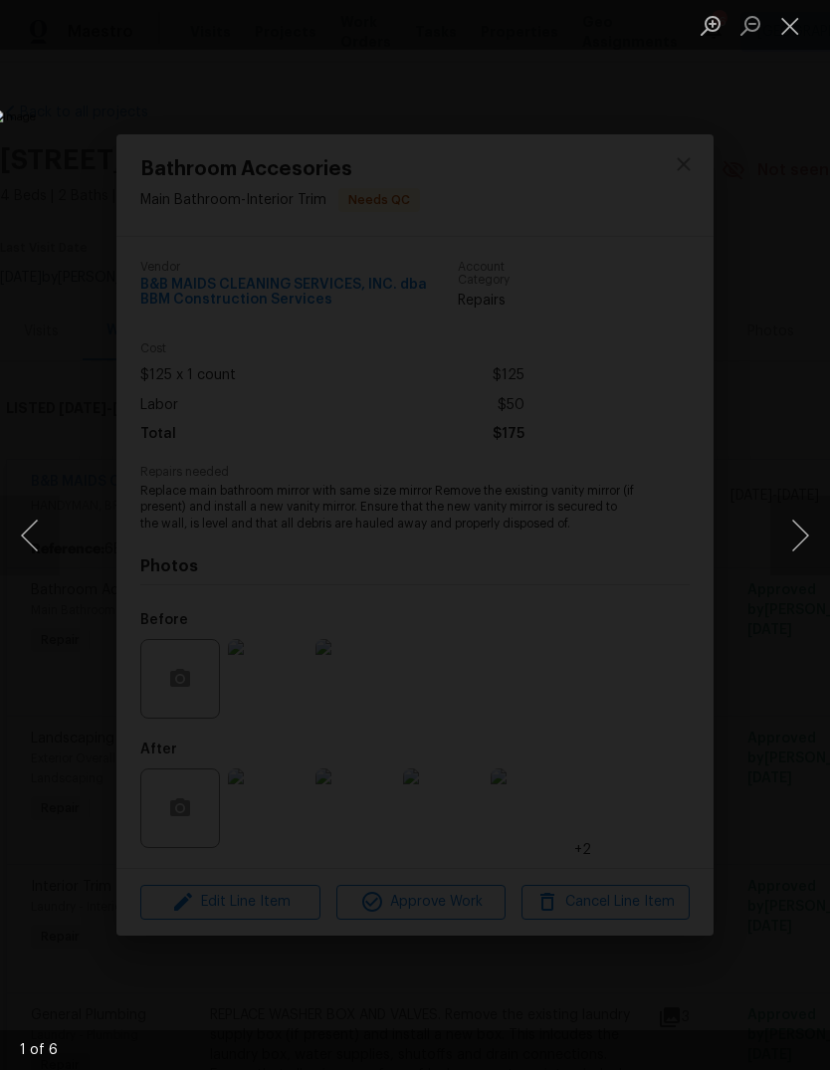
click at [793, 548] on button "Next image" at bounding box center [800, 536] width 60 height 80
click at [794, 551] on button "Next image" at bounding box center [800, 536] width 60 height 80
click at [797, 551] on button "Next image" at bounding box center [800, 536] width 60 height 80
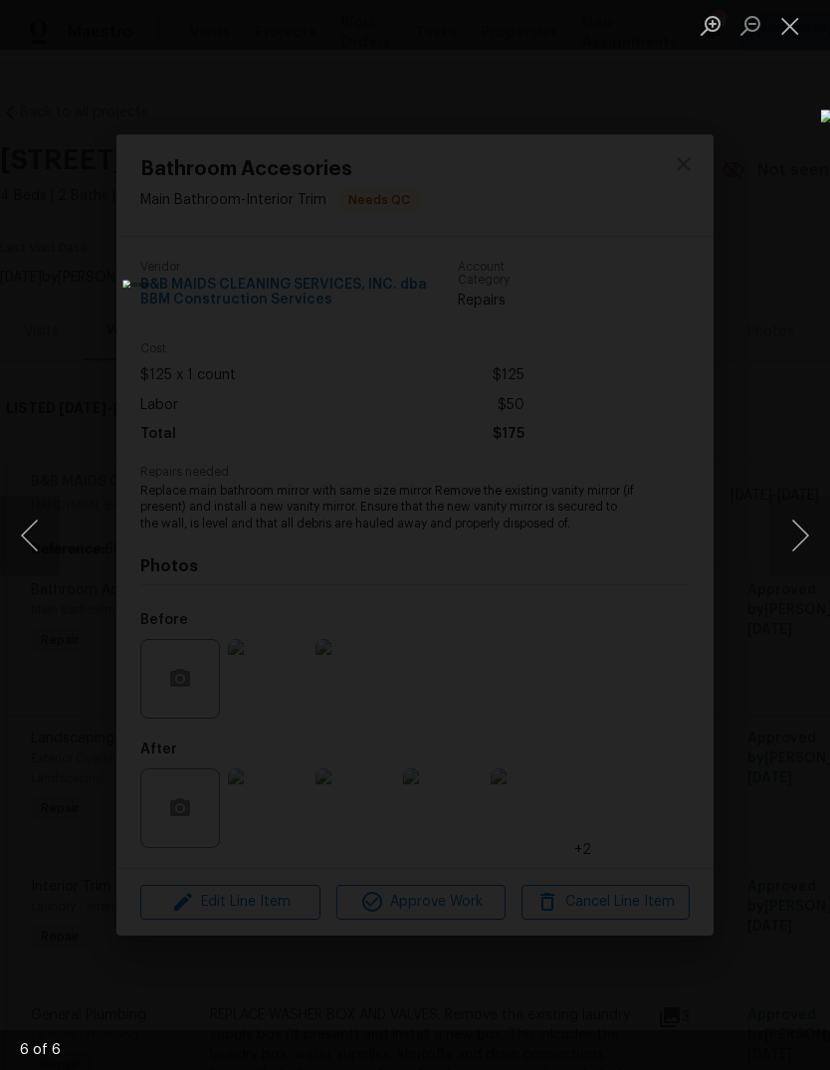
click at [798, 547] on button "Next image" at bounding box center [800, 536] width 60 height 80
click at [801, 542] on button "Next image" at bounding box center [800, 536] width 60 height 80
click at [782, 19] on button "Close lightbox" at bounding box center [790, 25] width 40 height 35
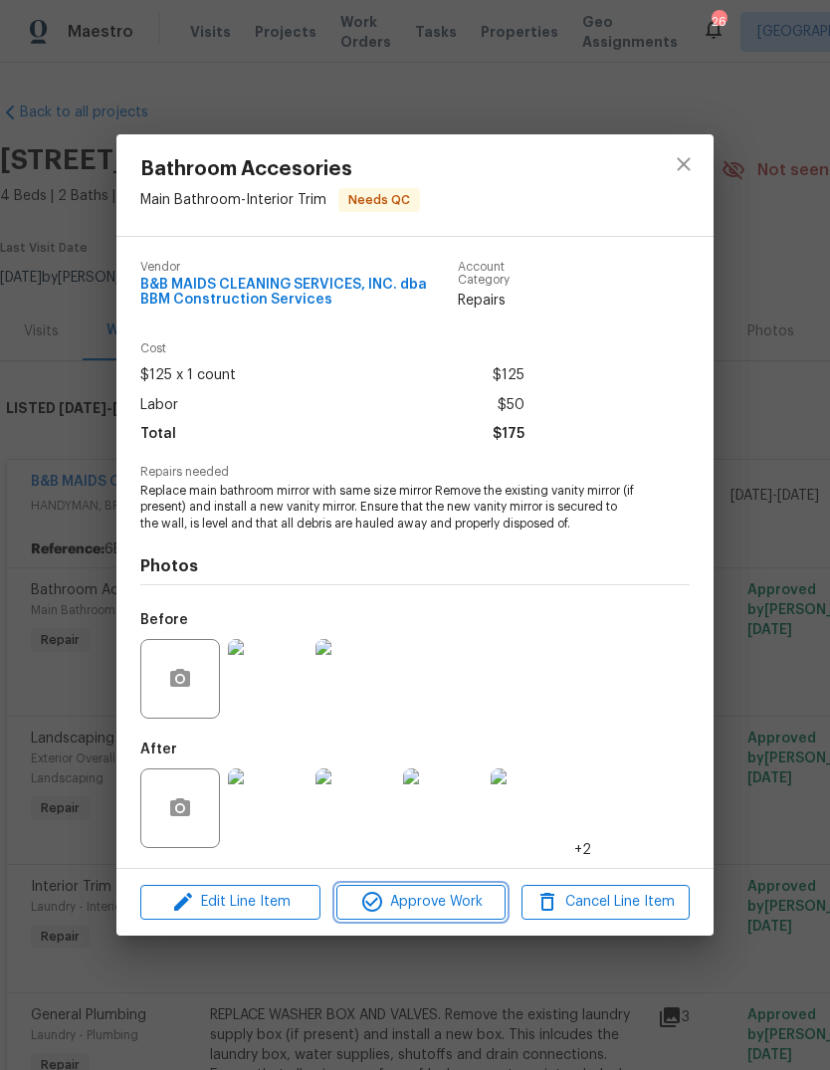
click at [441, 908] on span "Approve Work" at bounding box center [420, 902] width 156 height 25
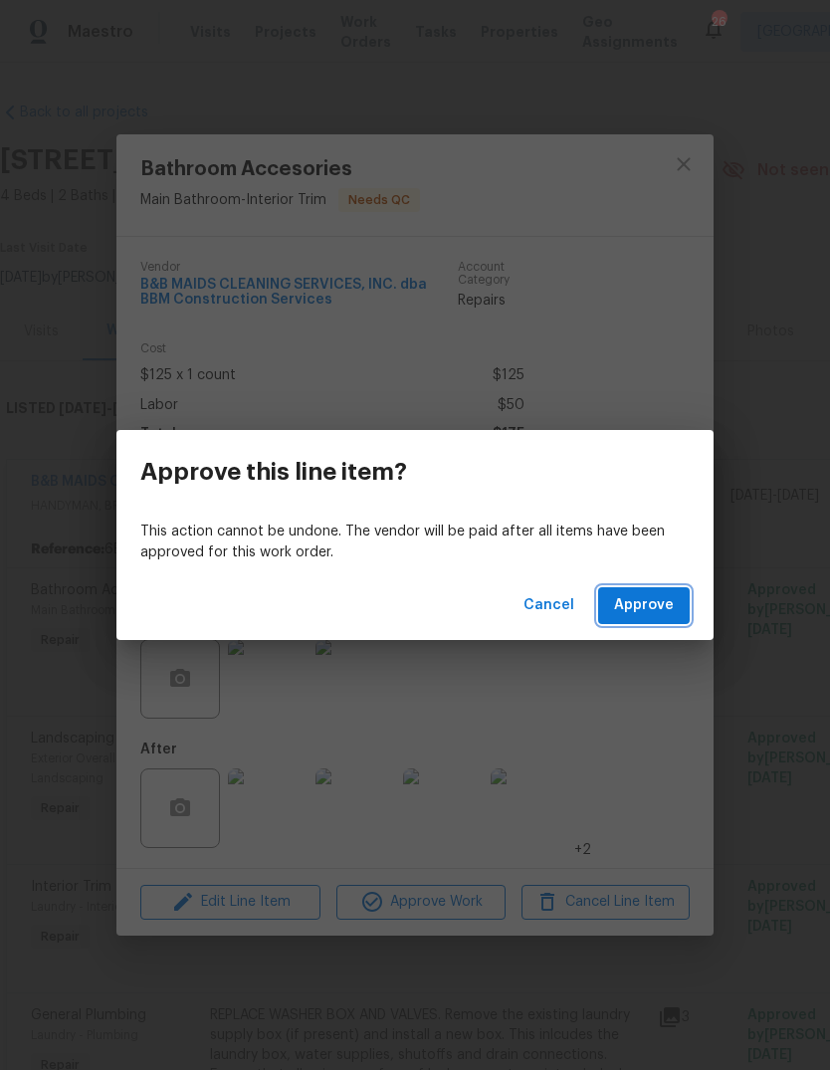
click at [655, 597] on span "Approve" at bounding box center [644, 605] width 60 height 25
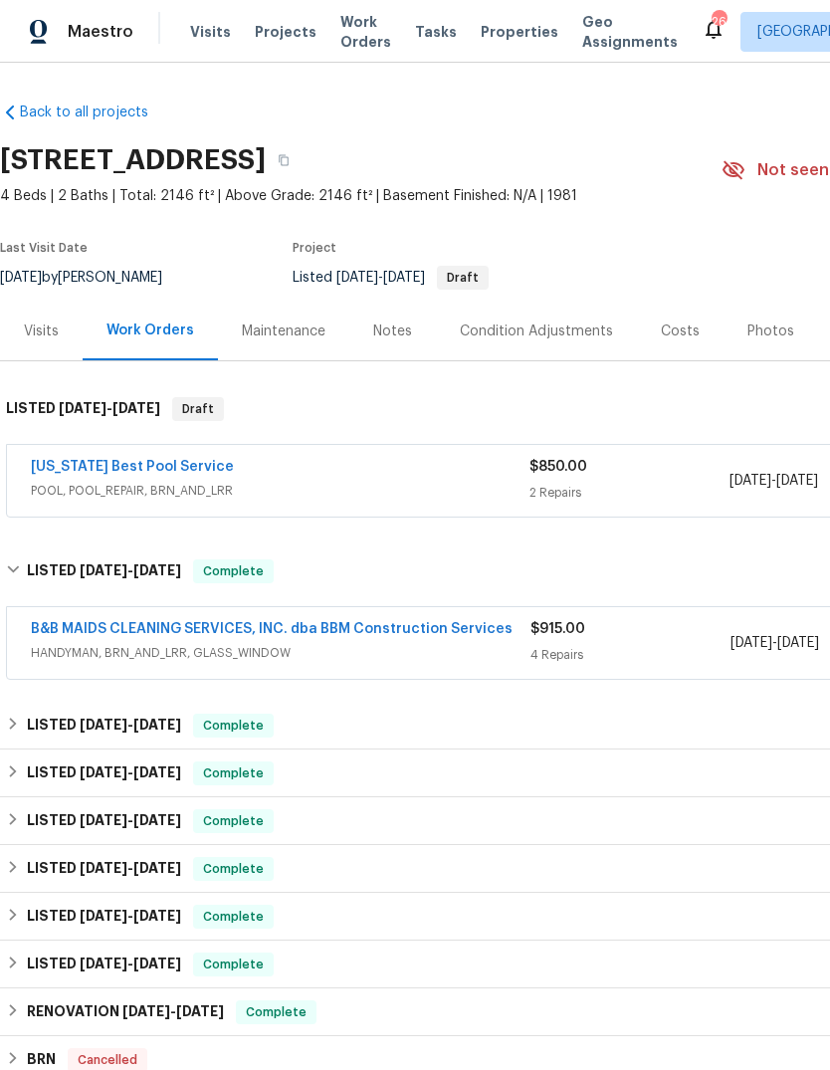
click at [180, 343] on div "Work Orders" at bounding box center [150, 331] width 135 height 59
click at [161, 337] on div "Work Orders" at bounding box center [150, 330] width 88 height 20
click at [354, 40] on span "Work Orders" at bounding box center [365, 32] width 51 height 40
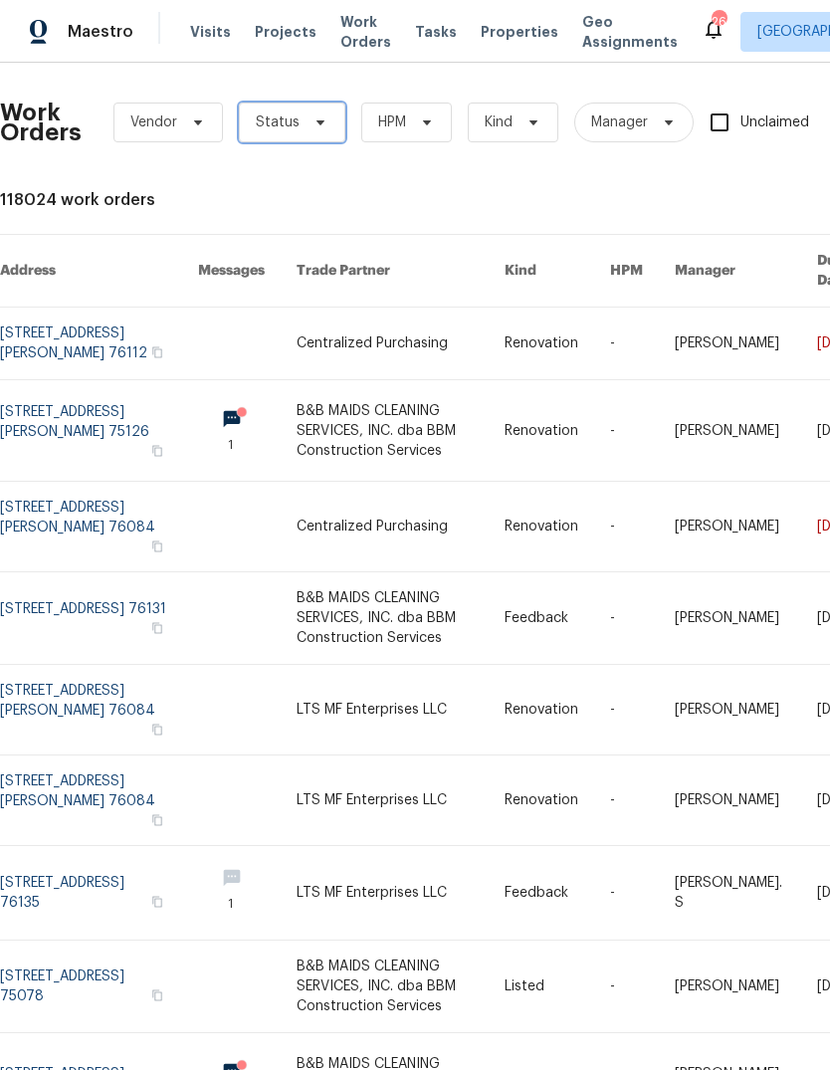
click at [312, 125] on icon at bounding box center [320, 122] width 16 height 16
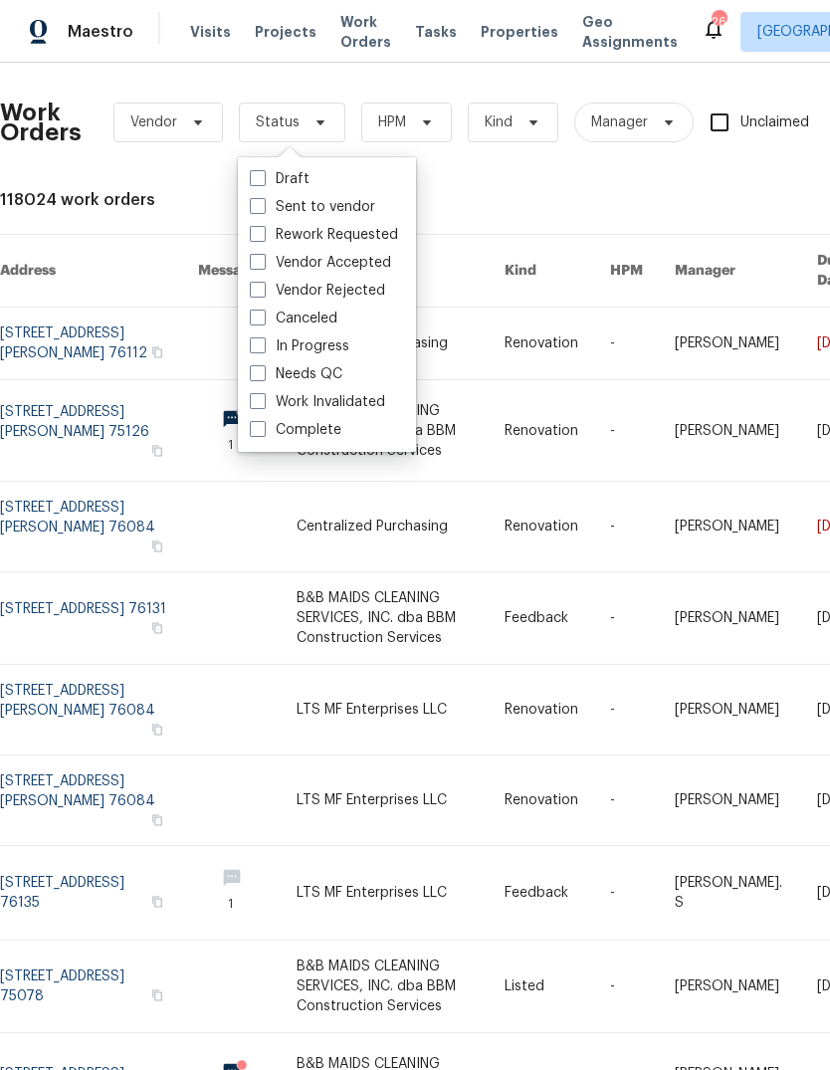
click at [340, 373] on label "Needs QC" at bounding box center [296, 374] width 93 height 20
click at [263, 373] on input "Needs QC" at bounding box center [256, 370] width 13 height 13
checkbox input "true"
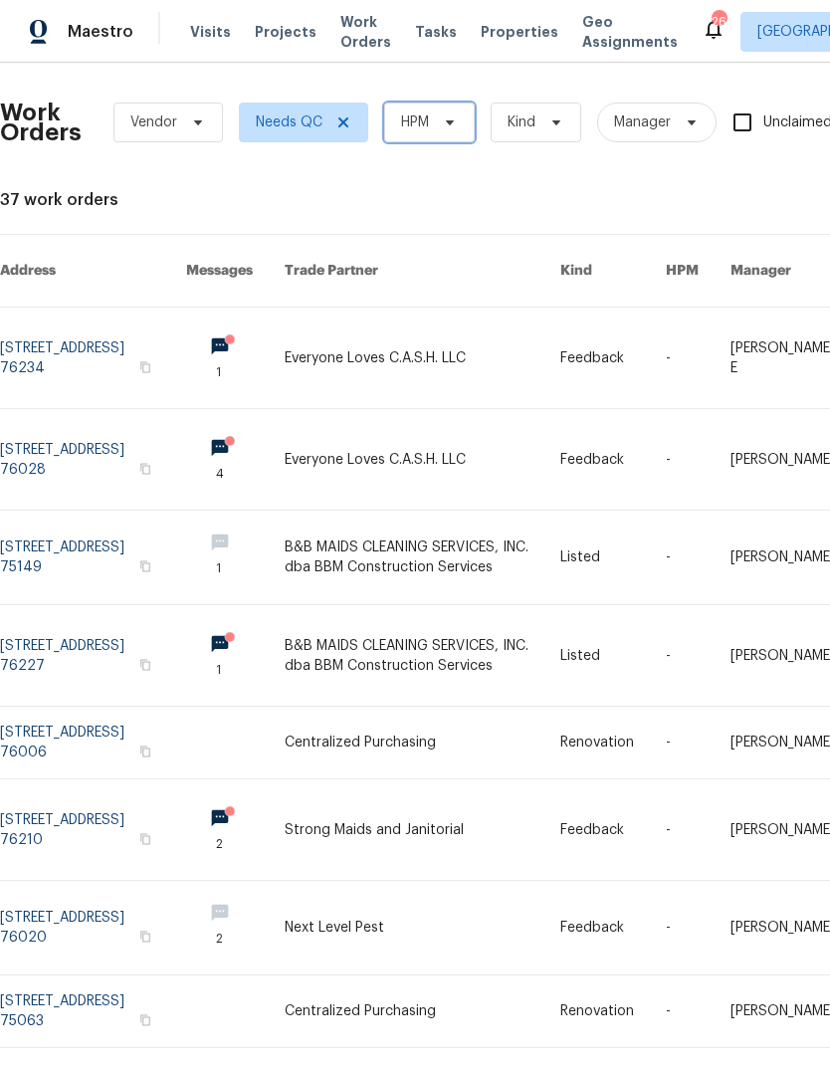
click at [447, 132] on span "HPM" at bounding box center [429, 123] width 91 height 40
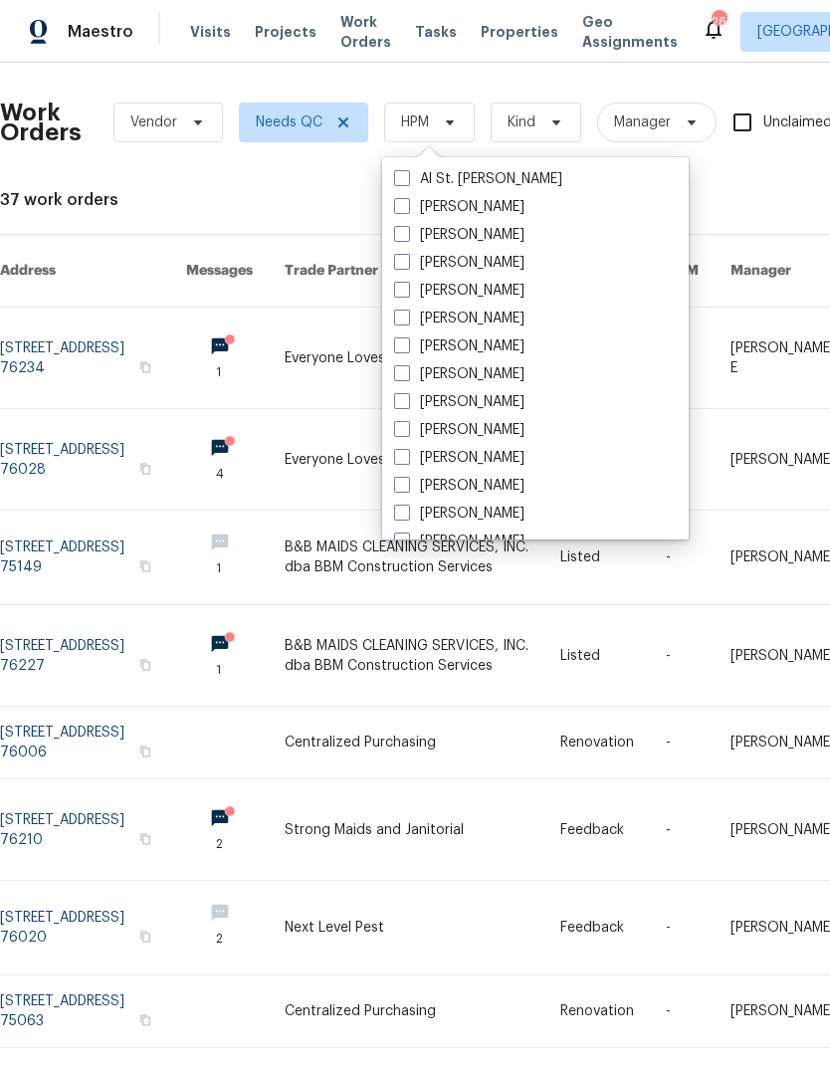
click at [475, 321] on label "[PERSON_NAME]" at bounding box center [459, 318] width 130 height 20
click at [407, 321] on input "[PERSON_NAME]" at bounding box center [400, 314] width 13 height 13
checkbox input "true"
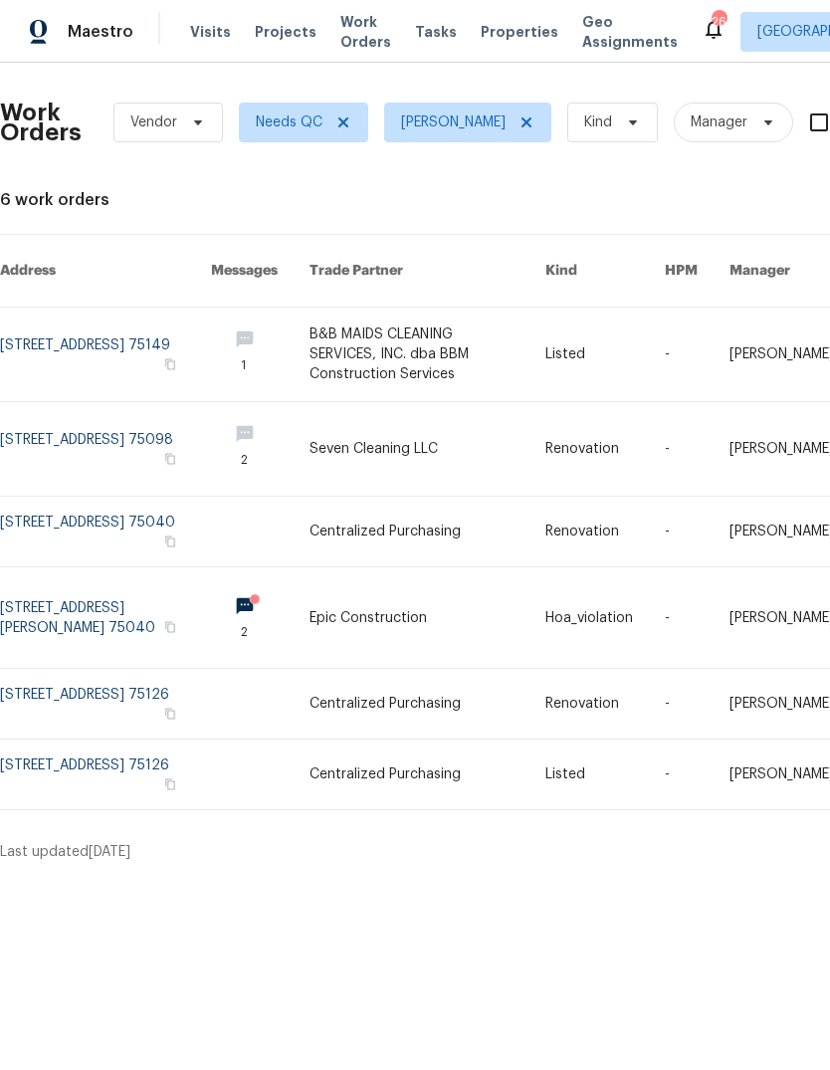
click at [42, 431] on link at bounding box center [105, 449] width 211 height 94
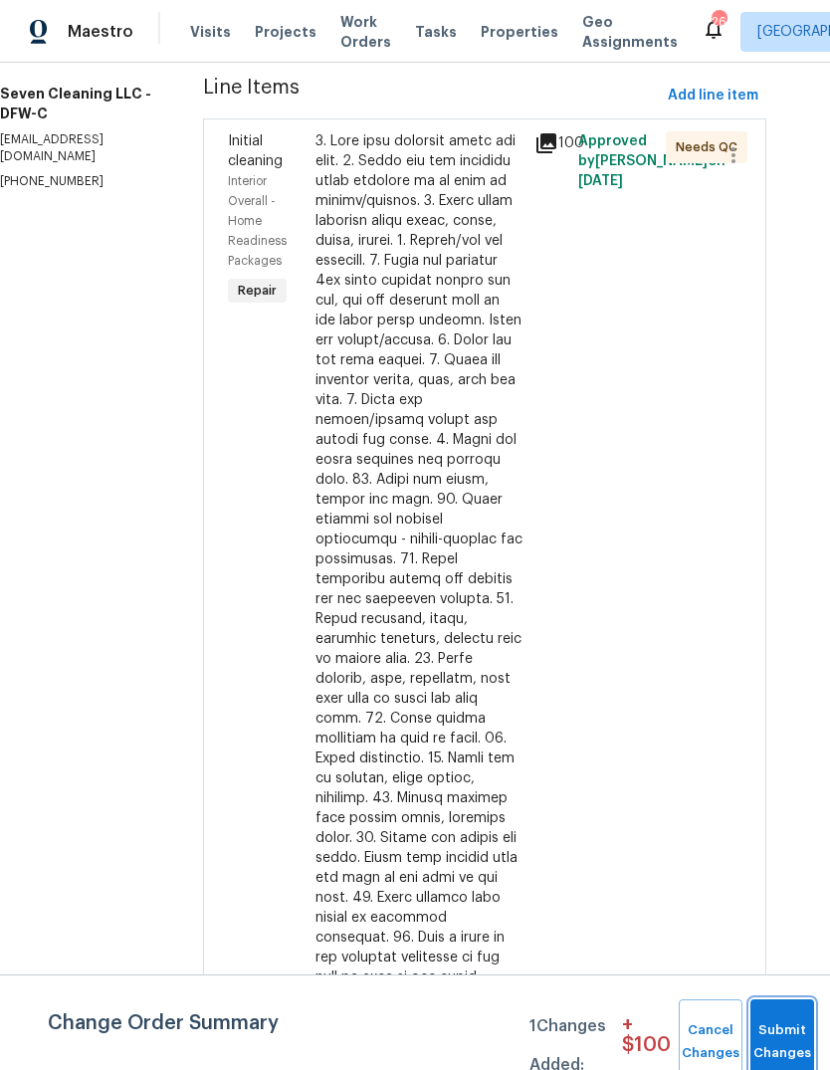
click at [779, 1021] on button "Submit Changes" at bounding box center [782, 1042] width 64 height 86
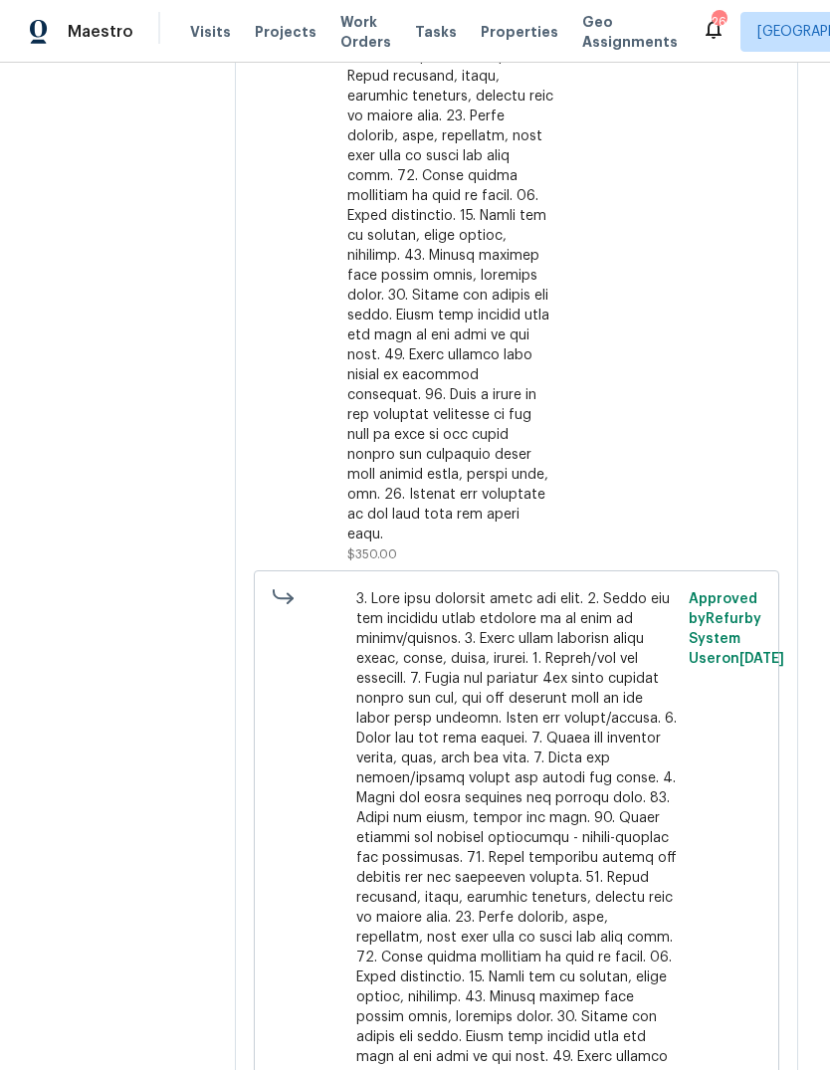
scroll to position [808, 0]
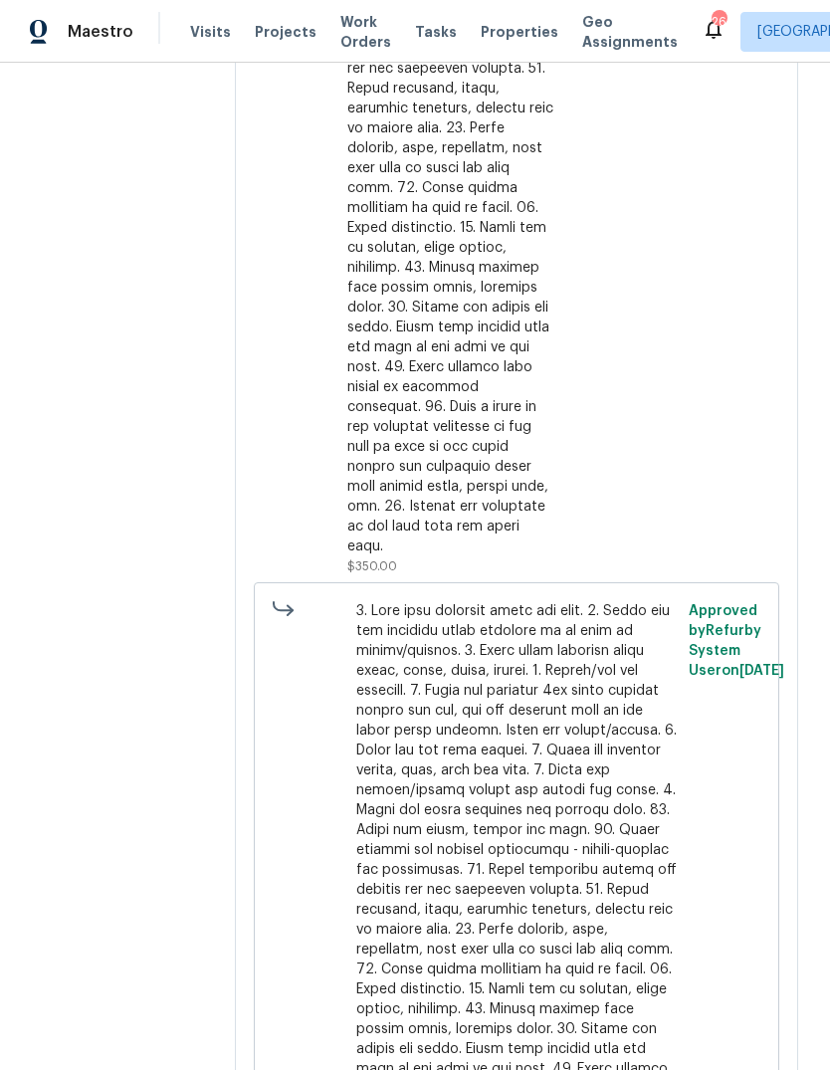
click at [336, 418] on div "Initial cleaning Interior Overall - Home Readiness Packages Repair" at bounding box center [298, 88] width 88 height 987
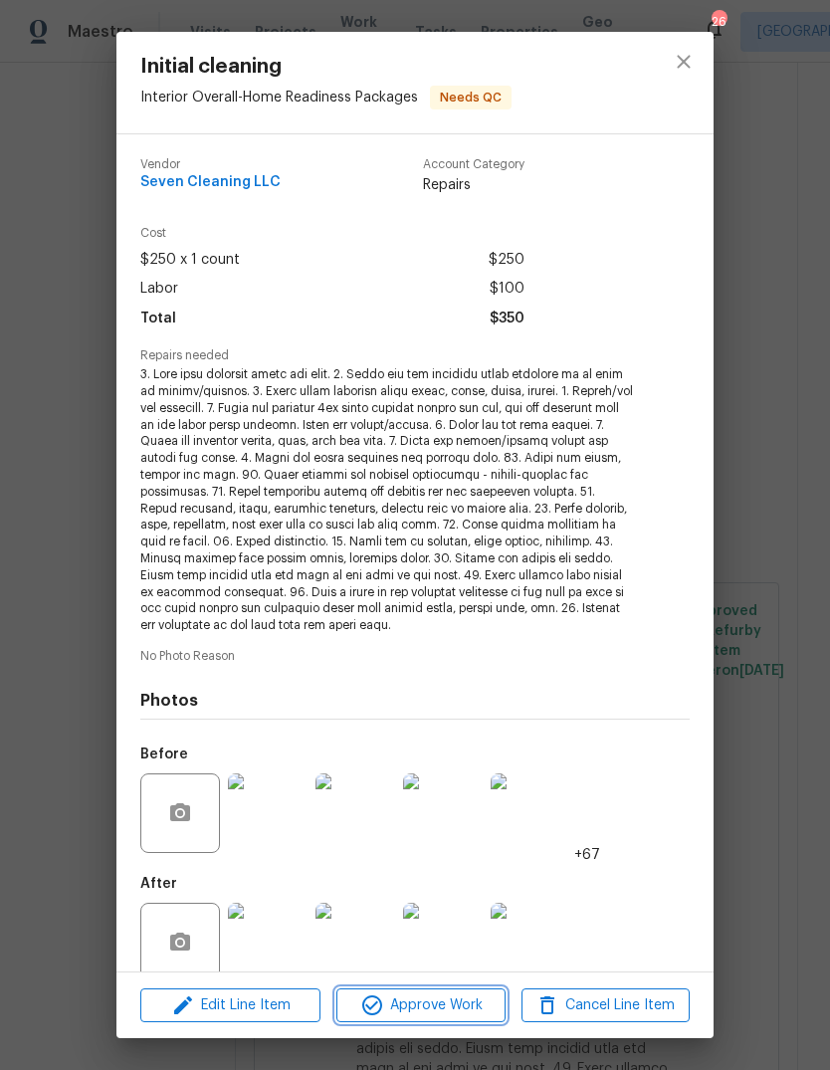
click at [403, 988] on button "Approve Work" at bounding box center [420, 1005] width 168 height 35
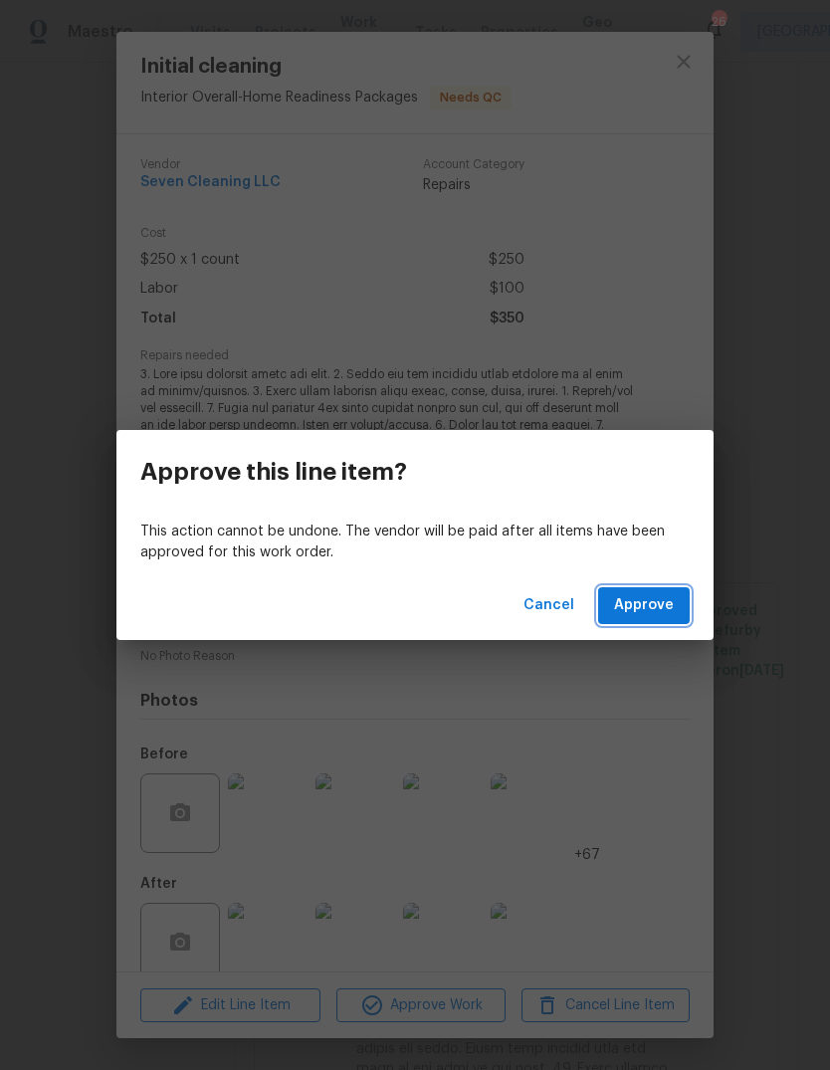
click at [660, 609] on span "Approve" at bounding box center [644, 605] width 60 height 25
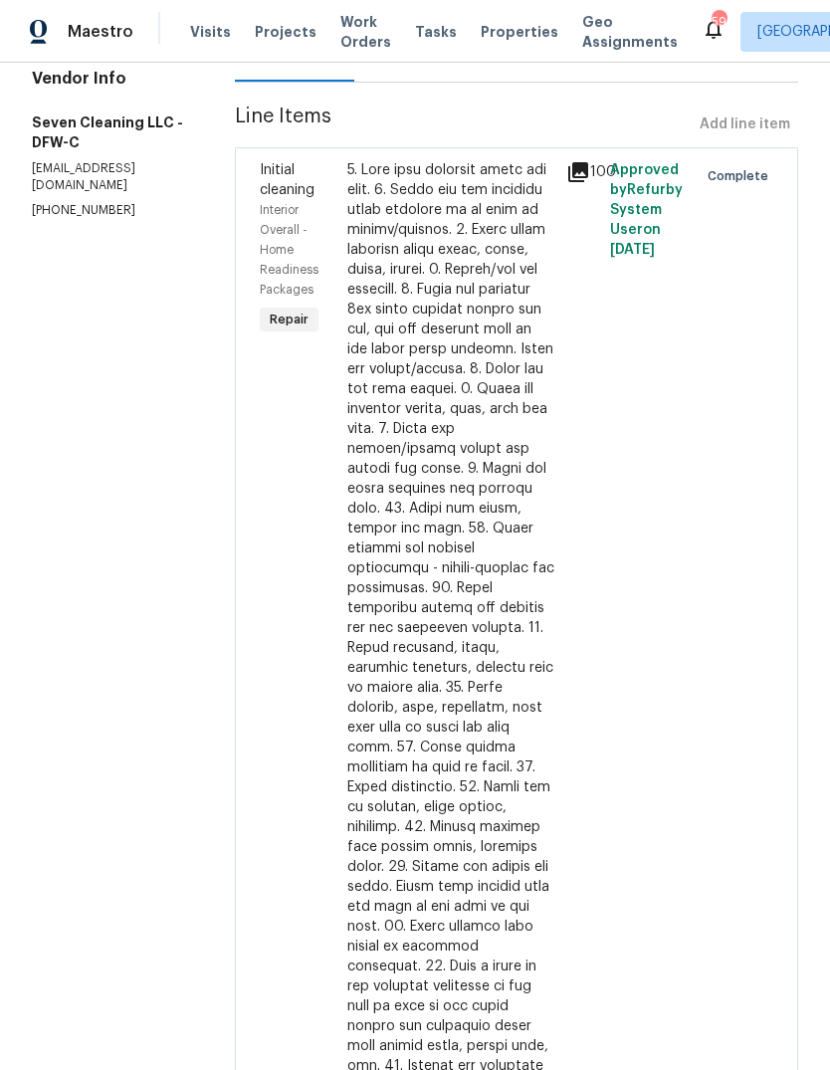
scroll to position [186, 0]
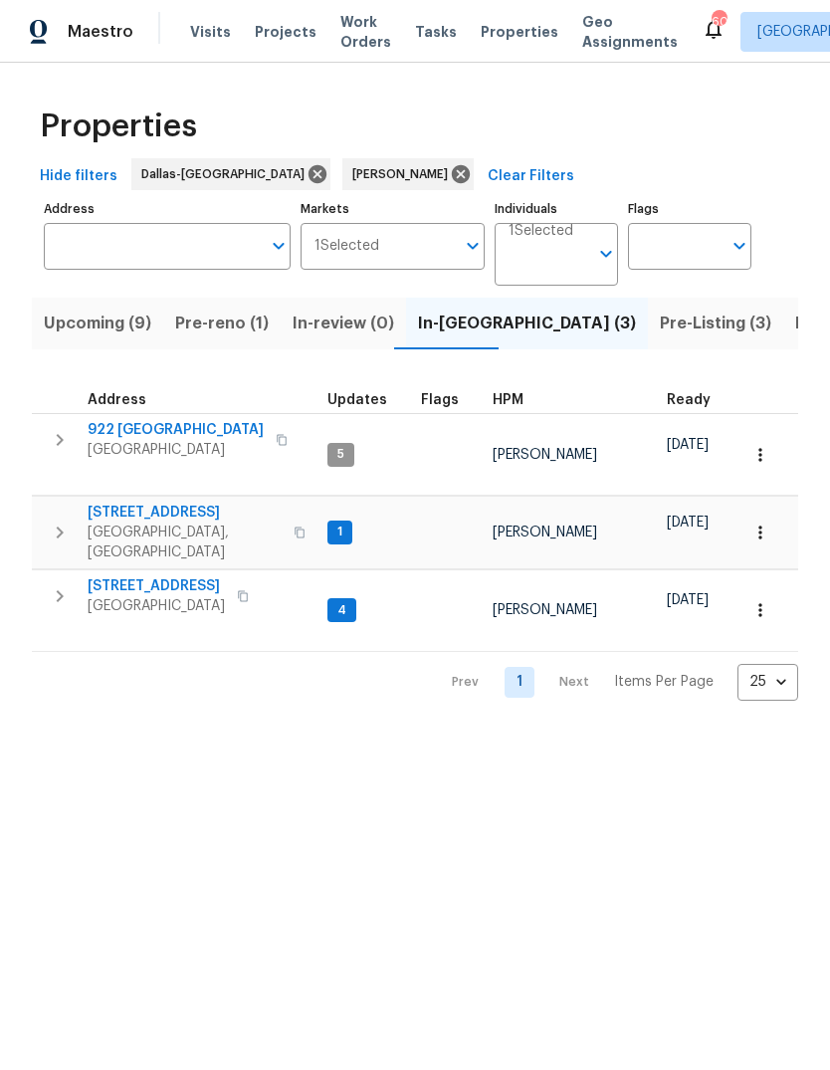
click at [222, 341] on button "Pre-reno (1)" at bounding box center [221, 324] width 117 height 52
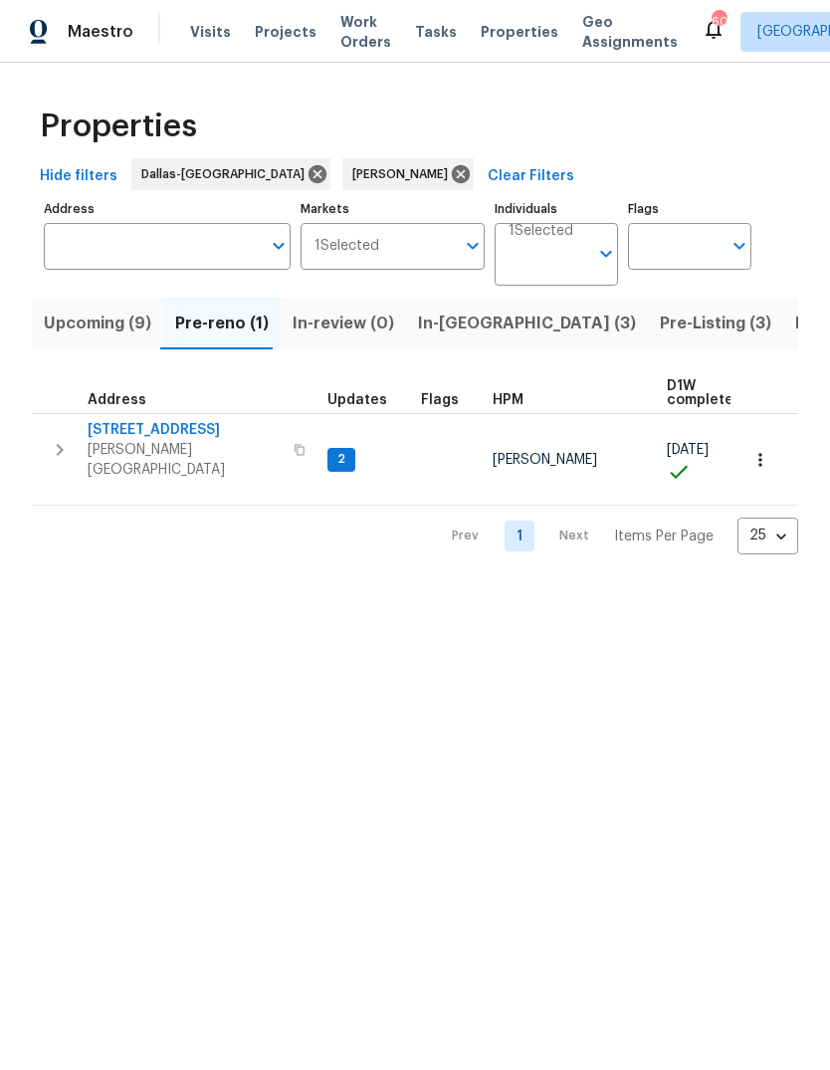
click at [660, 326] on span "Pre-Listing (3)" at bounding box center [715, 323] width 111 height 28
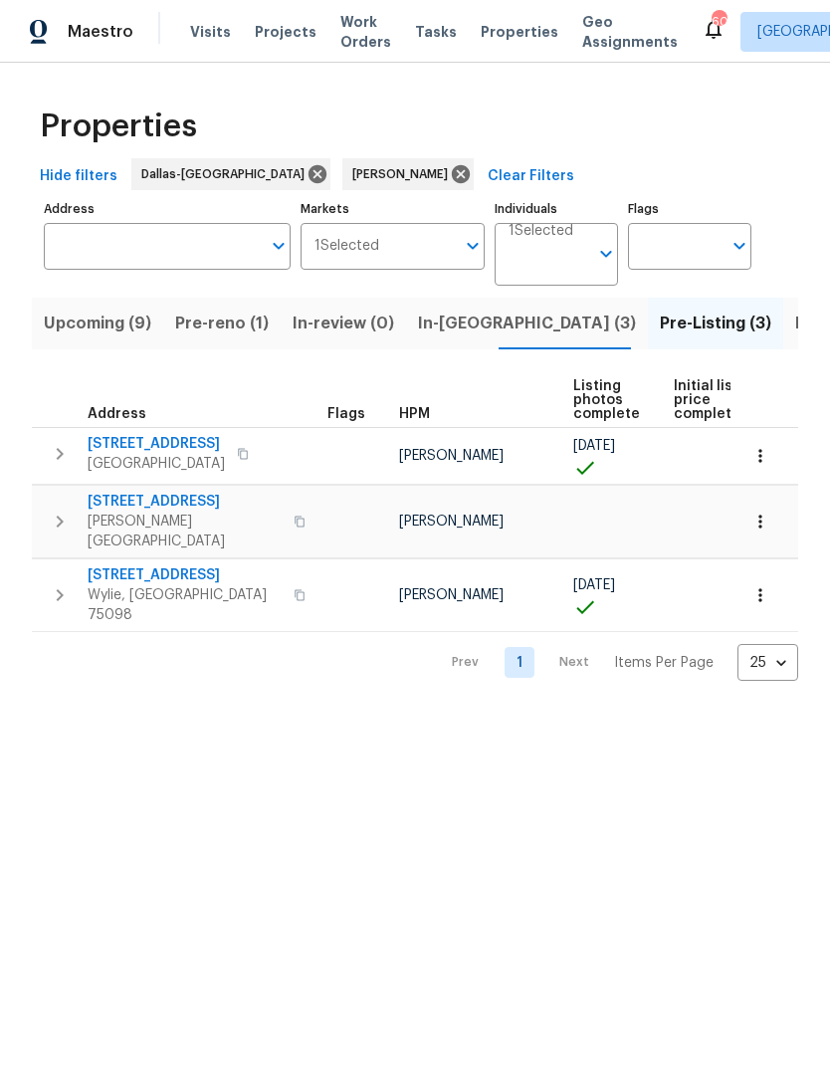
click at [450, 329] on span "In-reno (3)" at bounding box center [527, 323] width 218 height 28
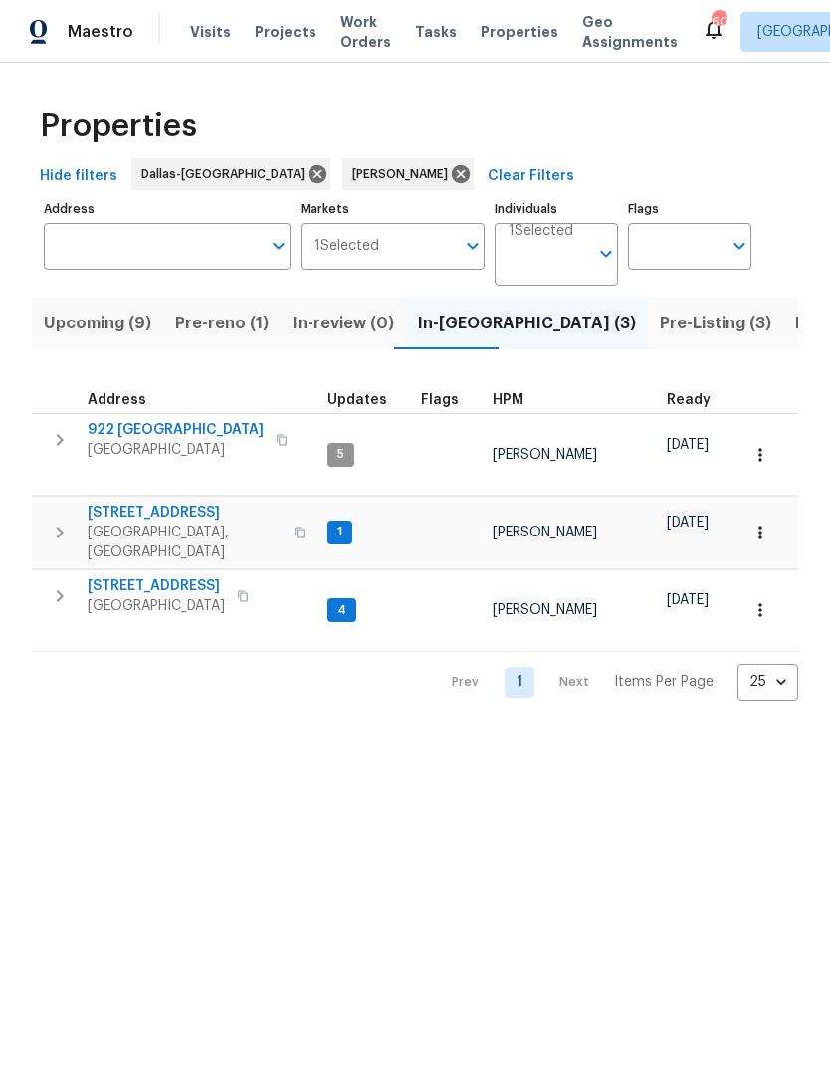
click at [660, 328] on span "Pre-Listing (3)" at bounding box center [715, 323] width 111 height 28
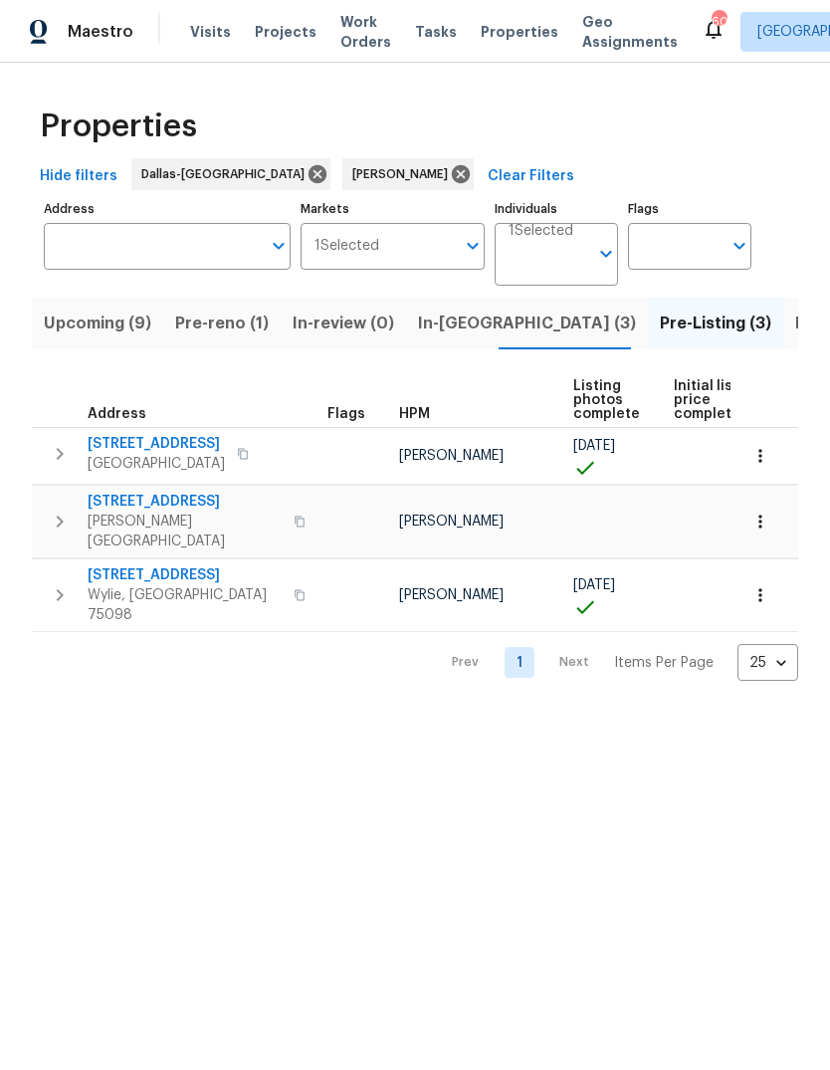
click at [148, 500] on span "2916 Montrose Trl" at bounding box center [185, 502] width 194 height 20
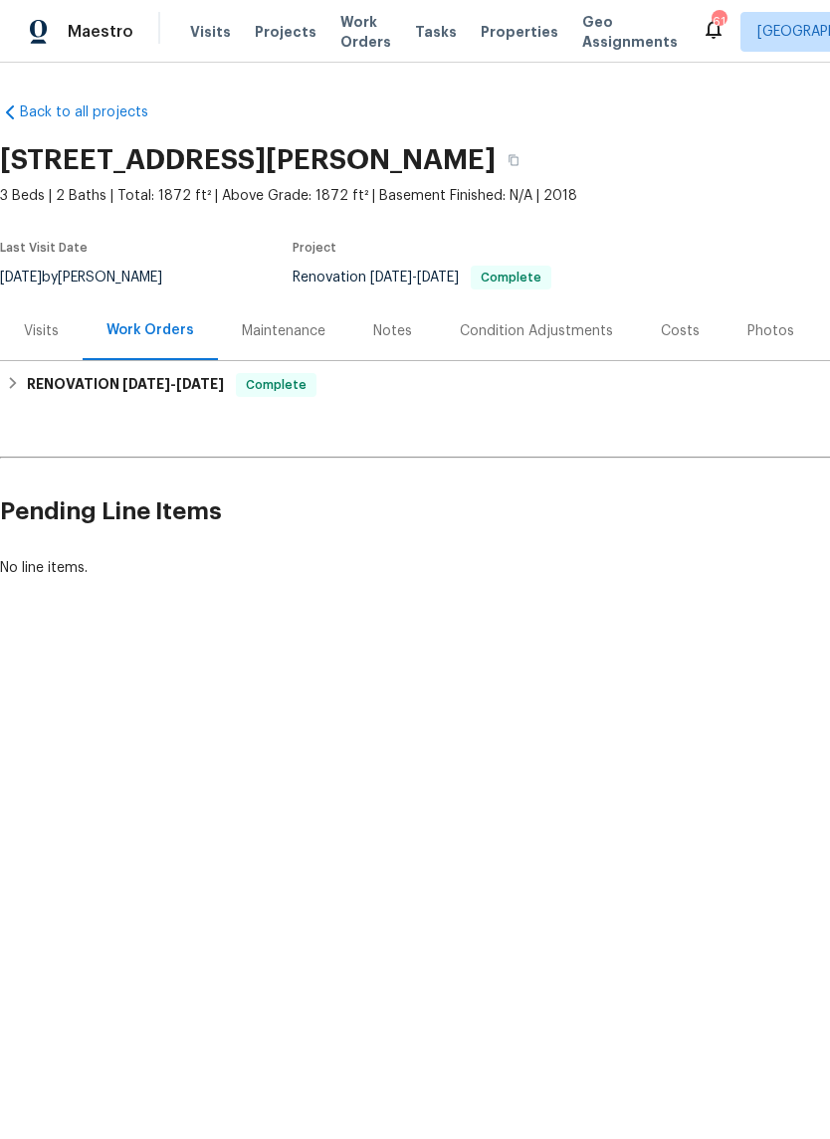
click at [777, 339] on div "Photos" at bounding box center [770, 331] width 47 height 20
